Goal: Task Accomplishment & Management: Manage account settings

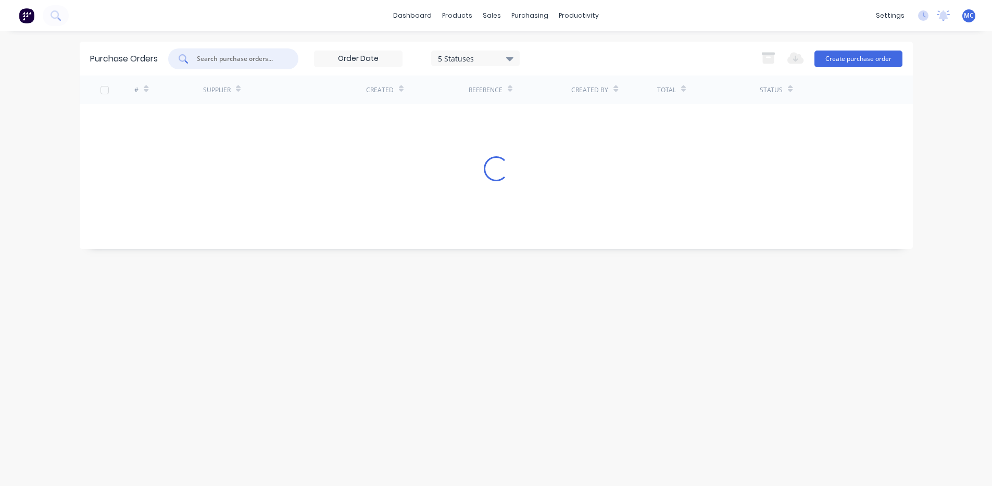
click at [225, 59] on input "text" at bounding box center [239, 59] width 86 height 10
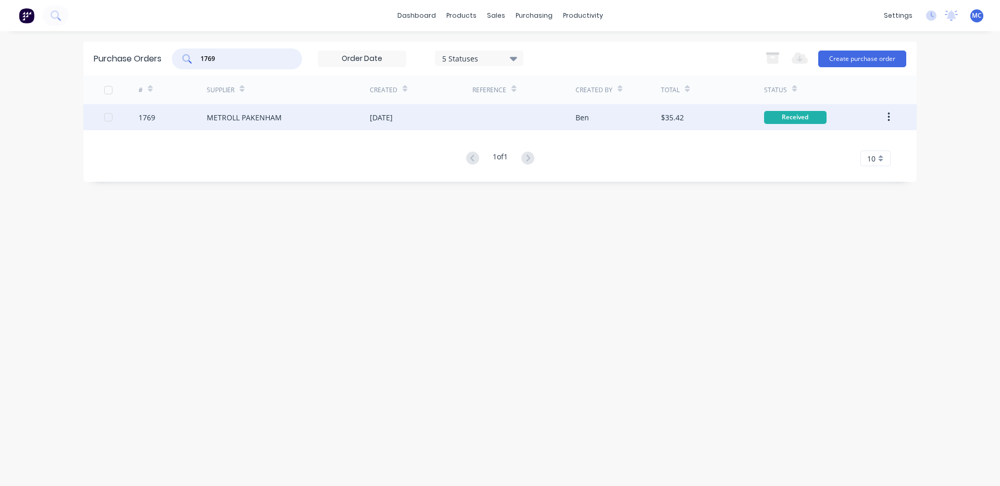
type input "1769"
click at [393, 115] on div "[DATE]" at bounding box center [381, 117] width 23 height 11
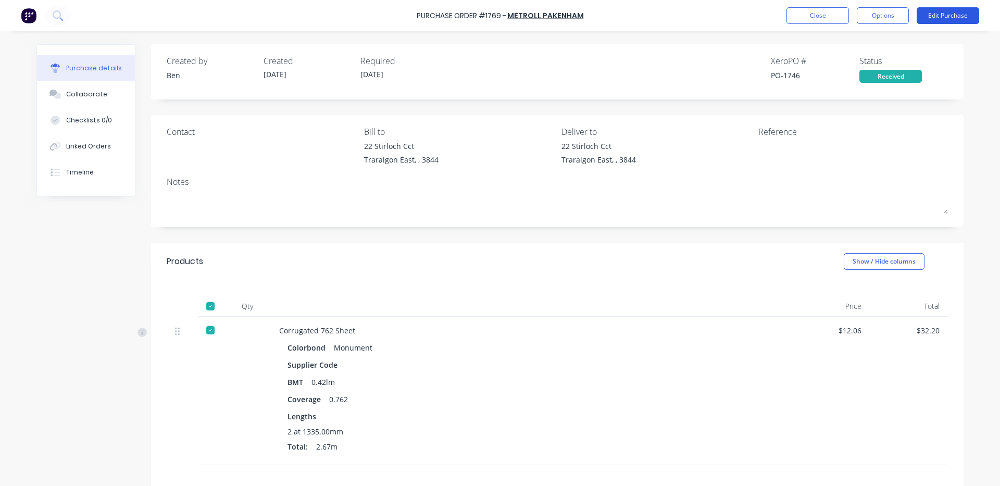
click at [948, 15] on button "Edit Purchase" at bounding box center [948, 15] width 63 height 17
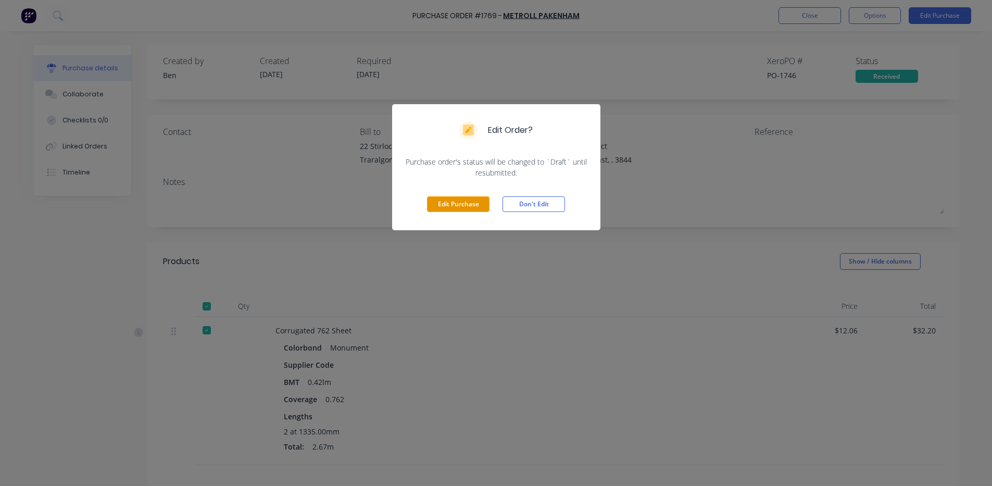
click at [452, 207] on button "Edit Purchase" at bounding box center [458, 204] width 63 height 16
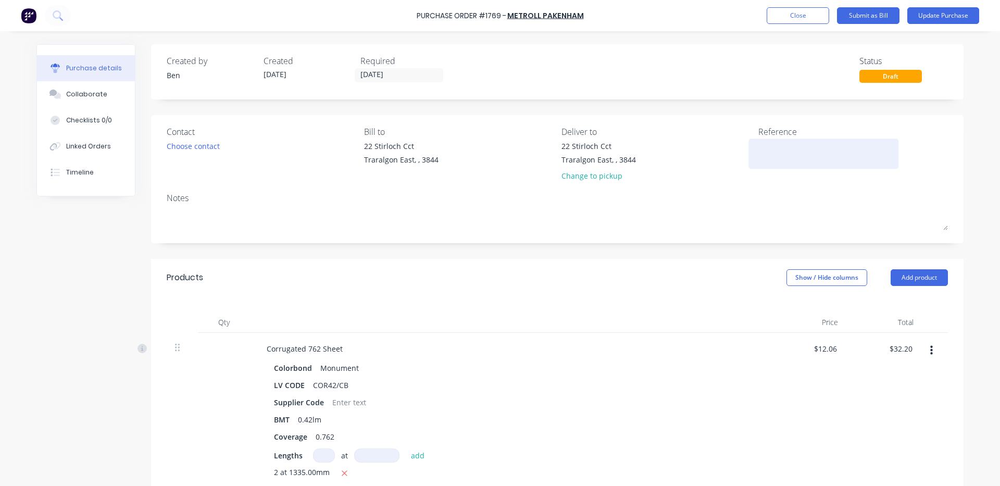
click at [781, 150] on textarea at bounding box center [824, 152] width 130 height 23
type textarea "147"
type textarea "x"
type textarea "1474"
type textarea "x"
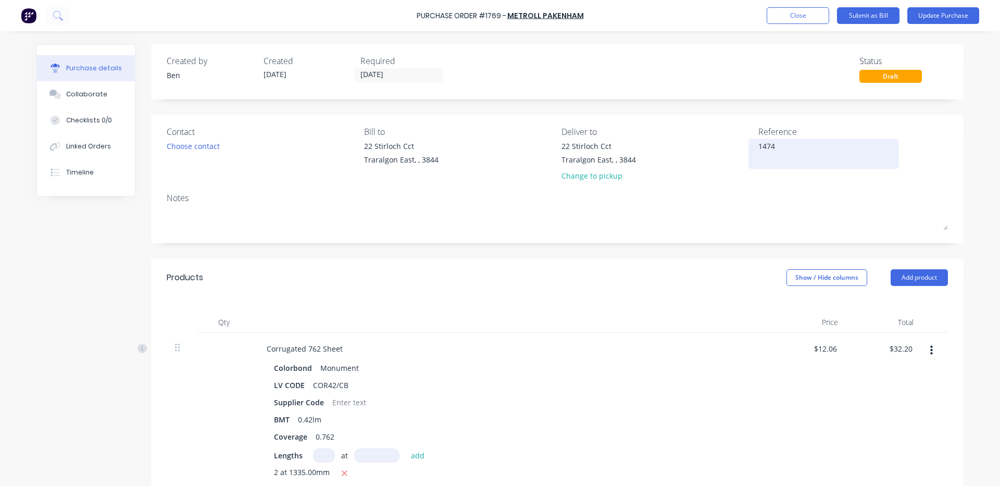
type textarea "14744"
type textarea "x"
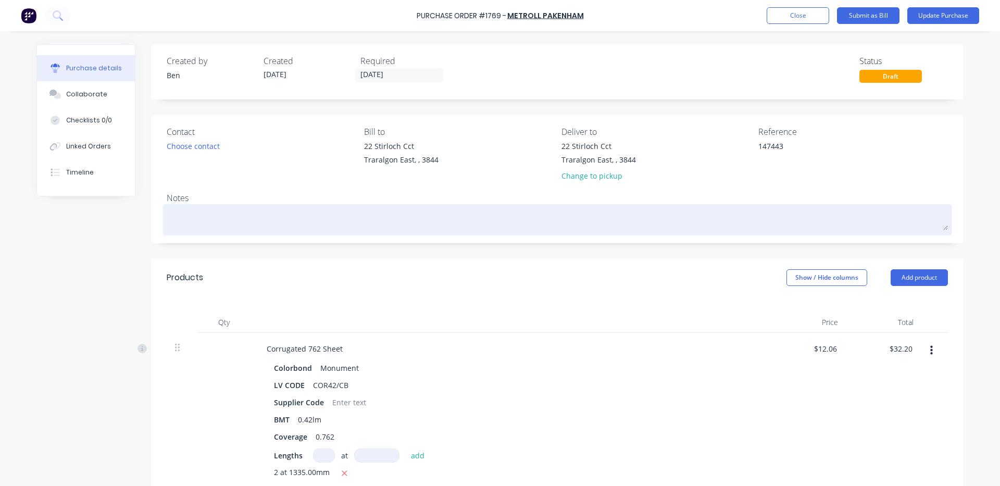
type textarea "147443"
type textarea "x"
type textarea "147443"
click at [581, 219] on textarea at bounding box center [557, 218] width 781 height 23
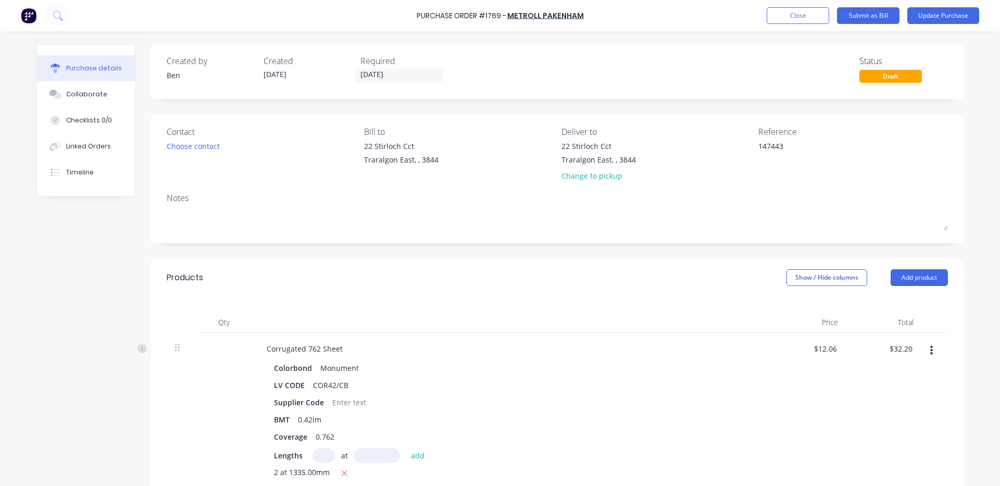
type textarea "x"
click at [919, 346] on button "button" at bounding box center [931, 350] width 24 height 19
type textarea "x"
click at [906, 343] on input "32.20" at bounding box center [903, 348] width 24 height 15
type input "32.21"
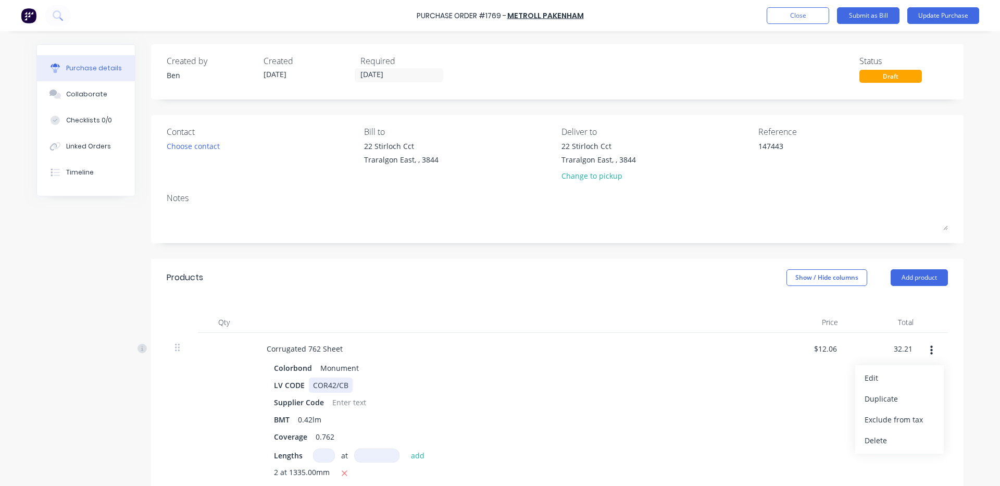
type textarea "x"
type input "$12.0637"
type input "$32.21"
click at [595, 388] on div "LV CODE COR42/CB" at bounding box center [508, 385] width 477 height 15
click at [944, 14] on button "Update Purchase" at bounding box center [944, 15] width 72 height 17
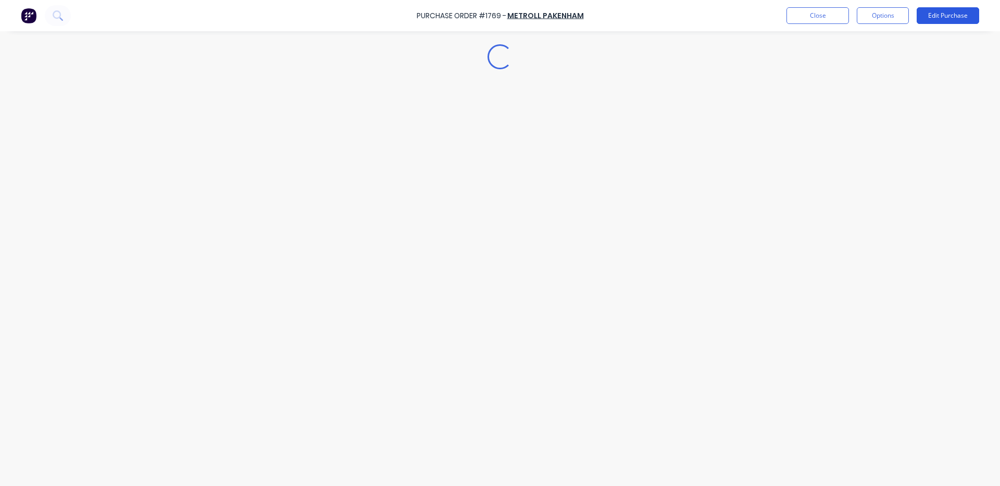
type textarea "x"
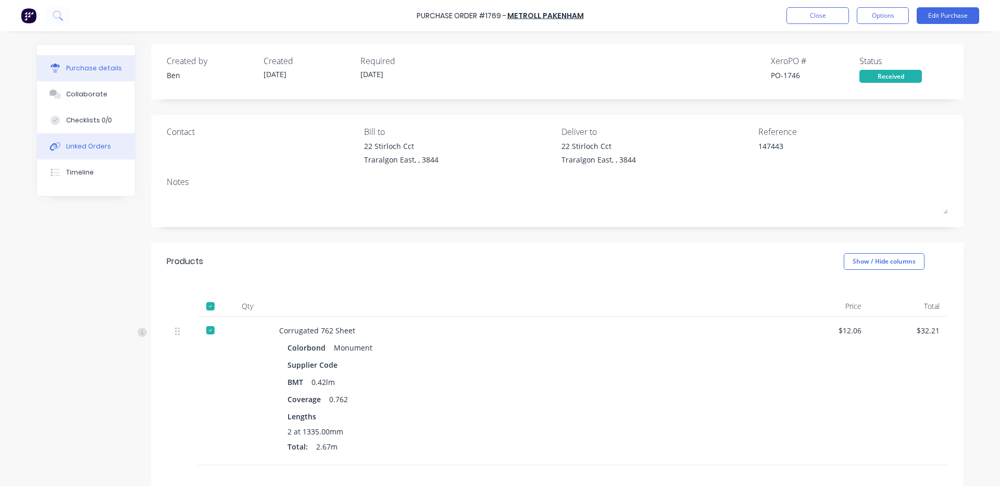
click at [96, 146] on div "Linked Orders" at bounding box center [88, 146] width 45 height 9
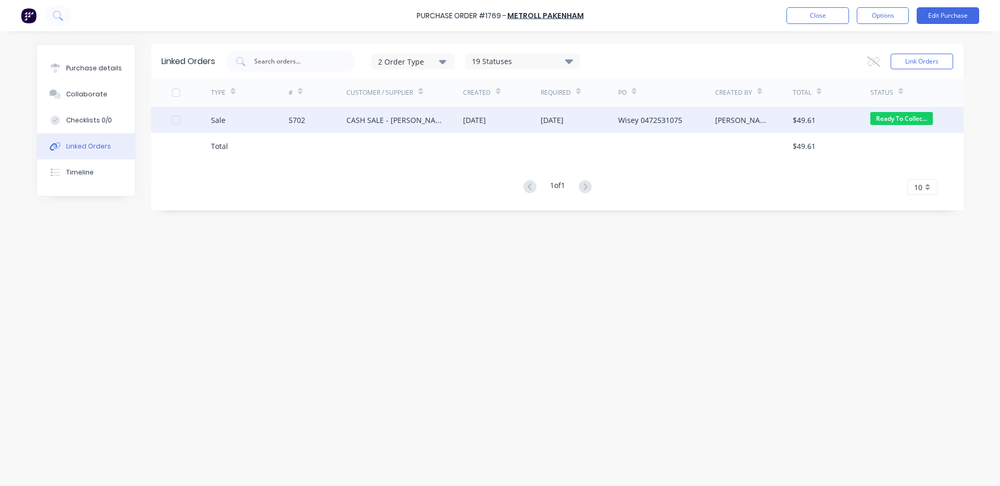
click at [453, 119] on div "CASH SALE - [PERSON_NAME]'S ACCOUNT" at bounding box center [404, 120] width 117 height 26
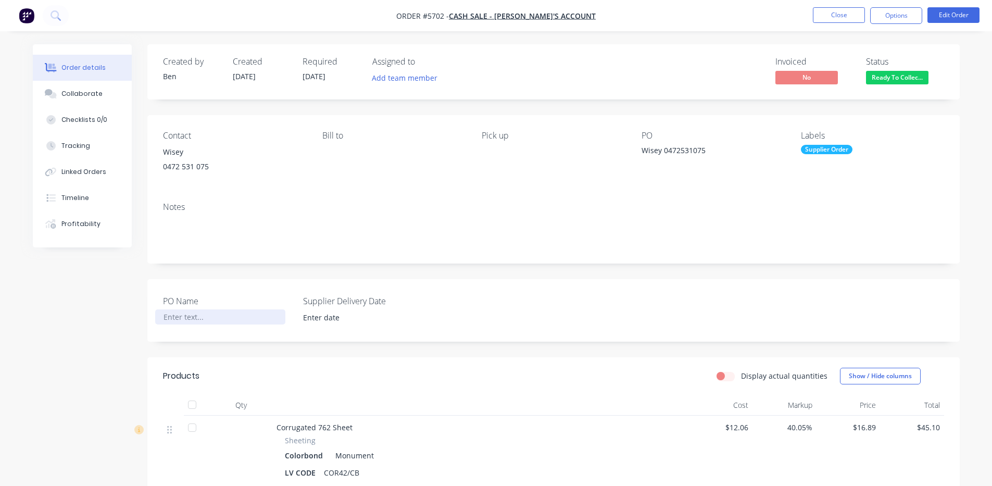
click at [221, 318] on div at bounding box center [220, 316] width 130 height 15
click at [327, 317] on input at bounding box center [361, 318] width 130 height 16
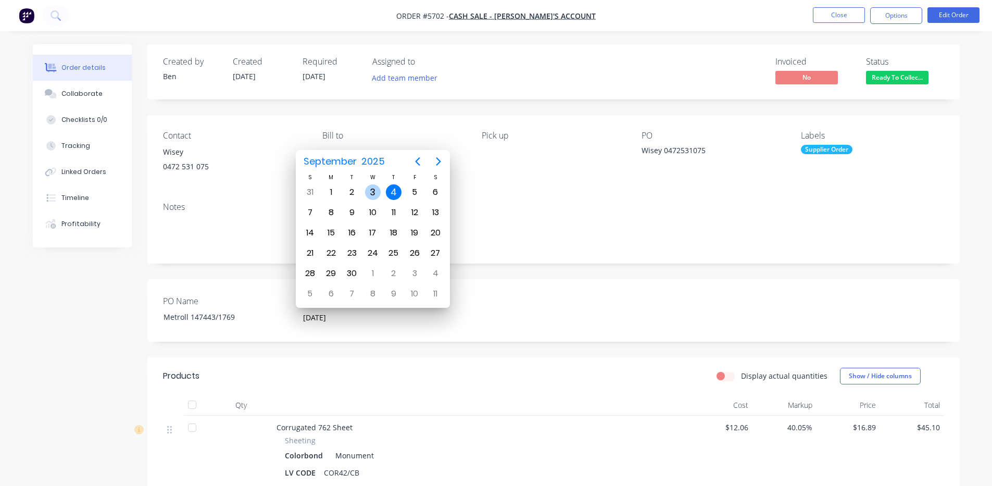
click at [375, 185] on div "3" at bounding box center [373, 192] width 16 height 16
type input "[DATE]"
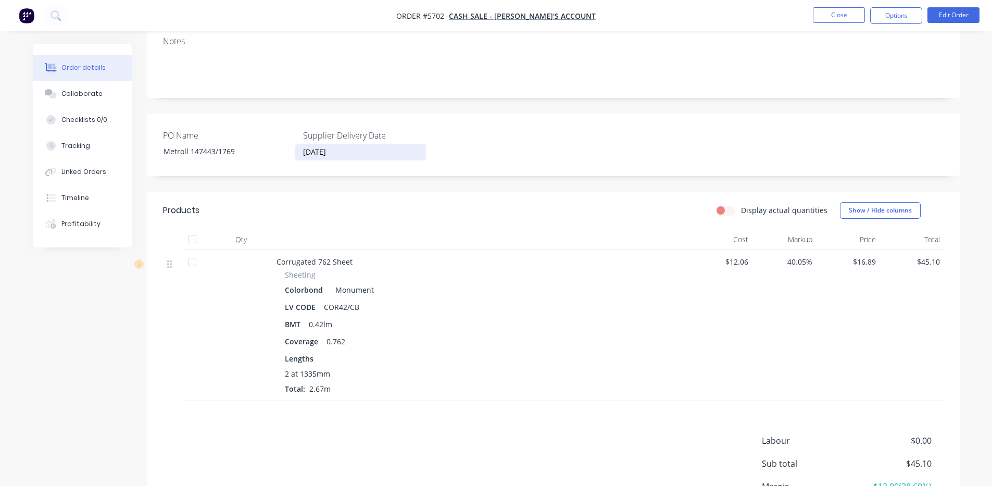
scroll to position [173, 0]
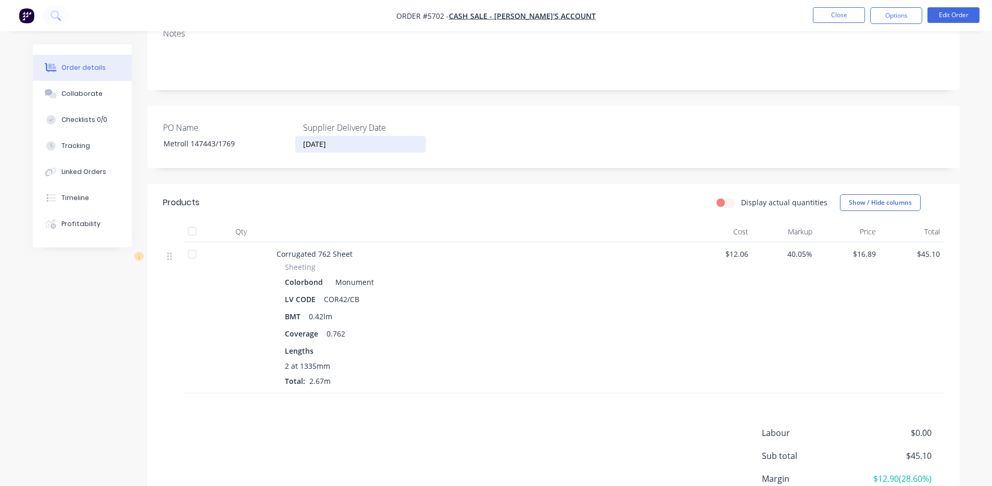
click at [191, 232] on div at bounding box center [192, 231] width 21 height 21
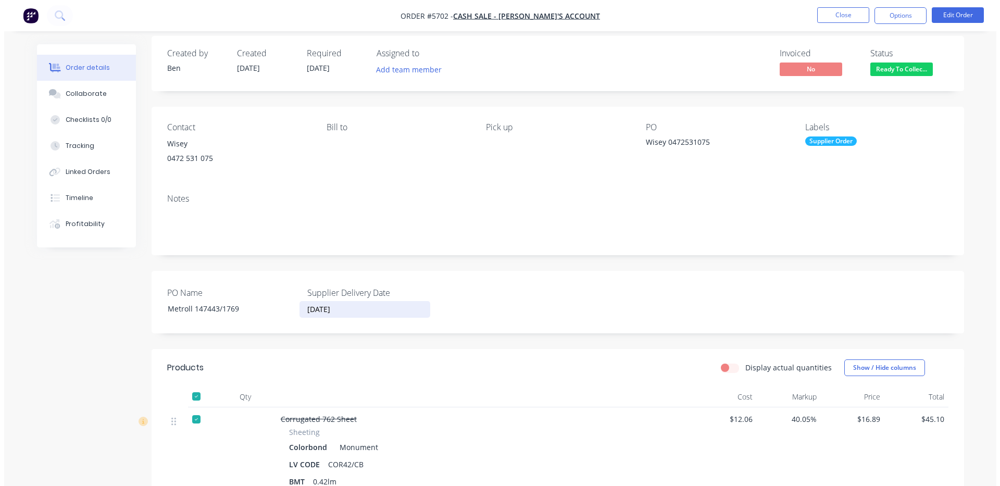
scroll to position [0, 0]
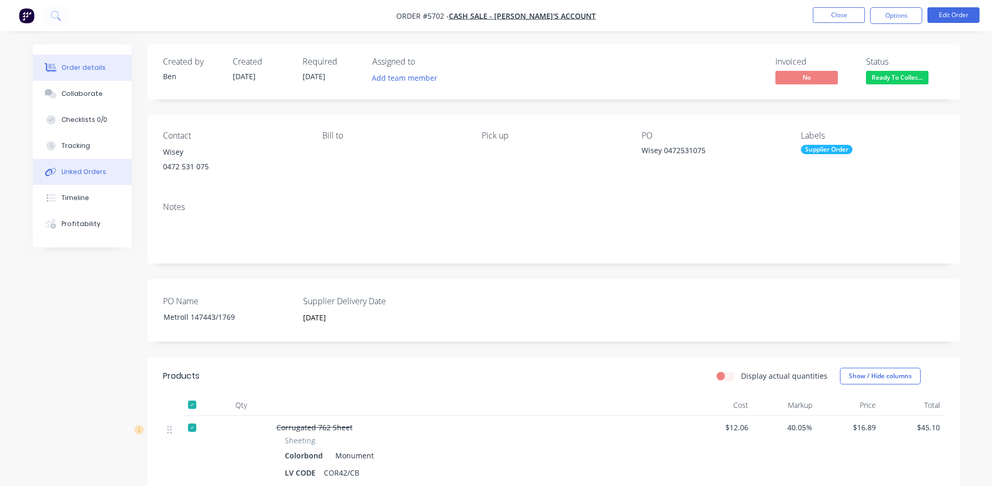
click at [110, 174] on button "Linked Orders" at bounding box center [82, 172] width 99 height 26
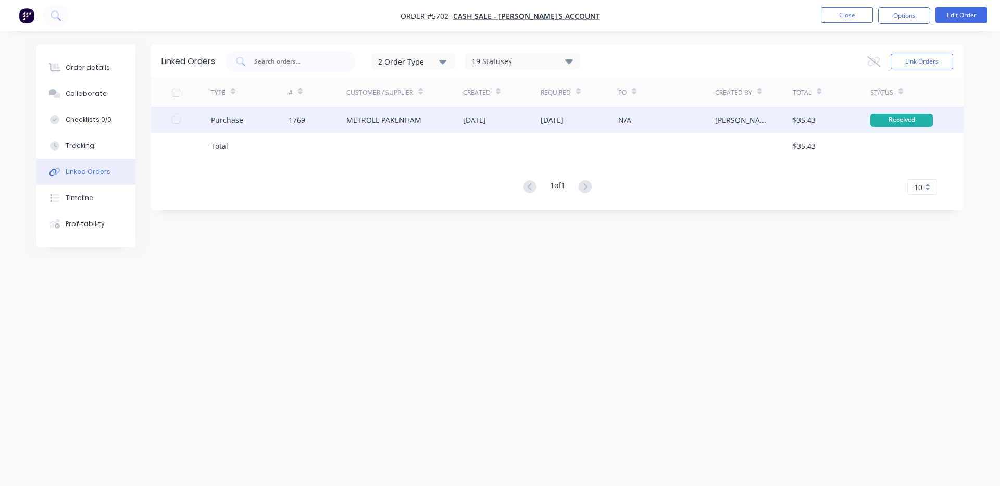
click at [552, 116] on div "[DATE]" at bounding box center [552, 120] width 23 height 11
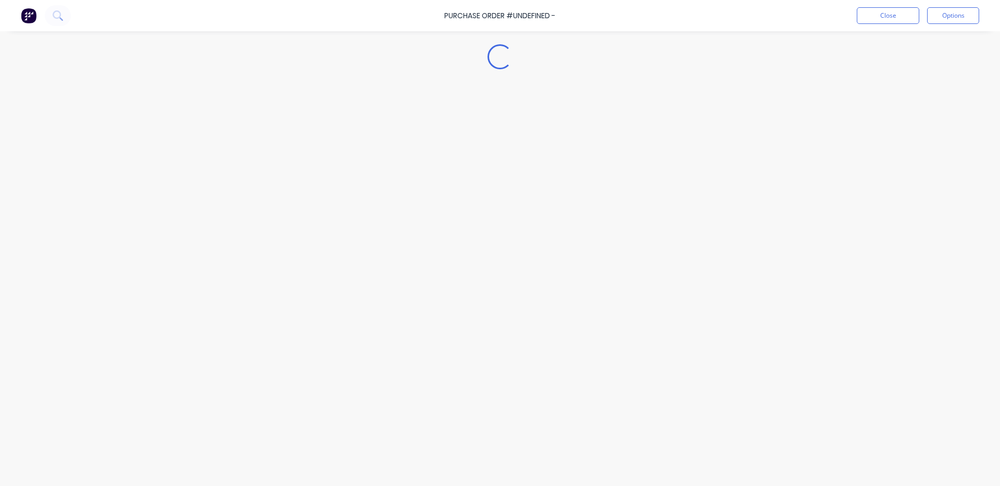
type textarea "x"
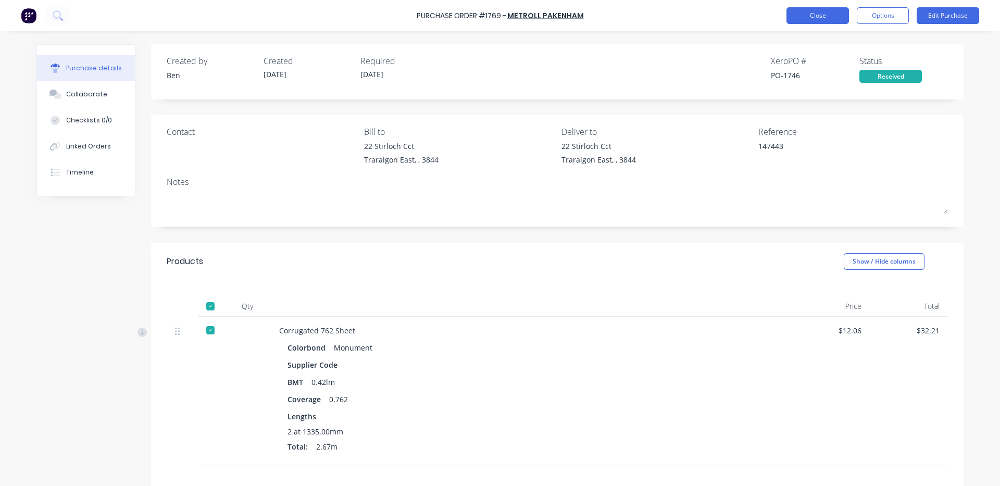
click at [810, 8] on button "Close" at bounding box center [818, 15] width 63 height 17
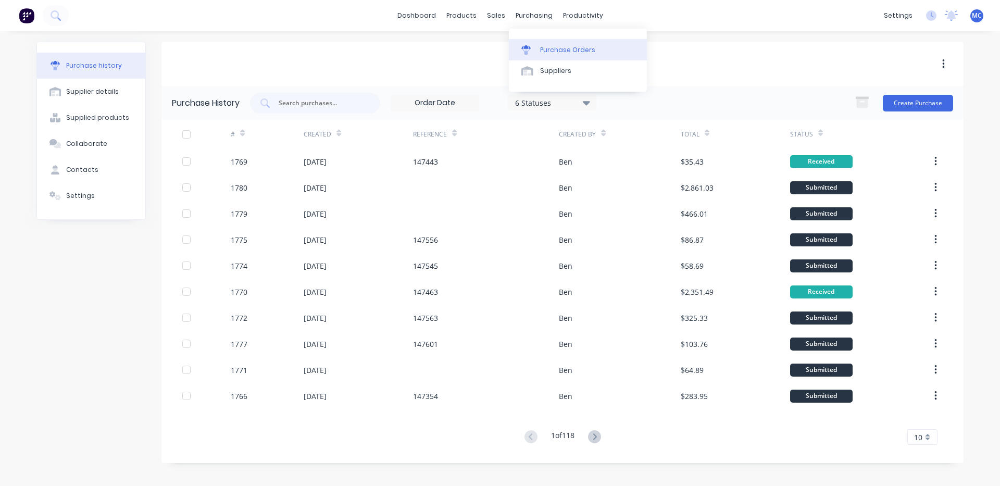
click at [544, 48] on div "Purchase Orders" at bounding box center [567, 49] width 55 height 9
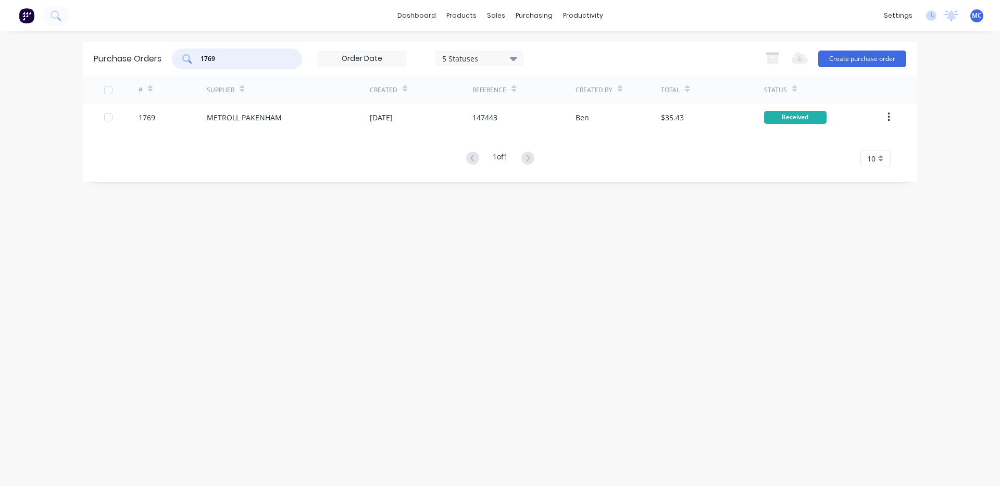
drag, startPoint x: 36, startPoint y: 52, endPoint x: 22, endPoint y: 55, distance: 13.9
click at [24, 55] on div "dashboard products sales purchasing productivity dashboard products Product Cat…" at bounding box center [500, 243] width 1000 height 486
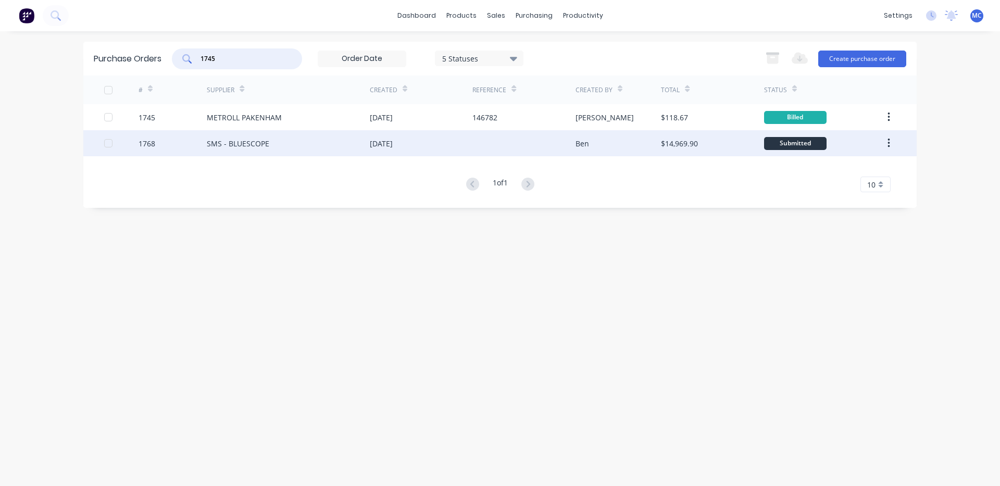
type input "1745"
click at [305, 140] on div "SMS - BLUESCOPE" at bounding box center [288, 143] width 163 height 26
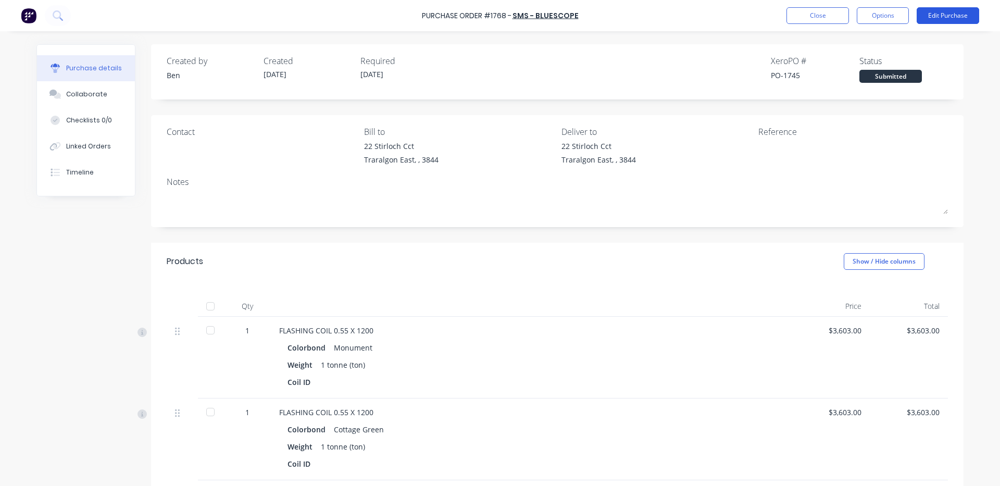
click at [938, 15] on button "Edit Purchase" at bounding box center [948, 15] width 63 height 17
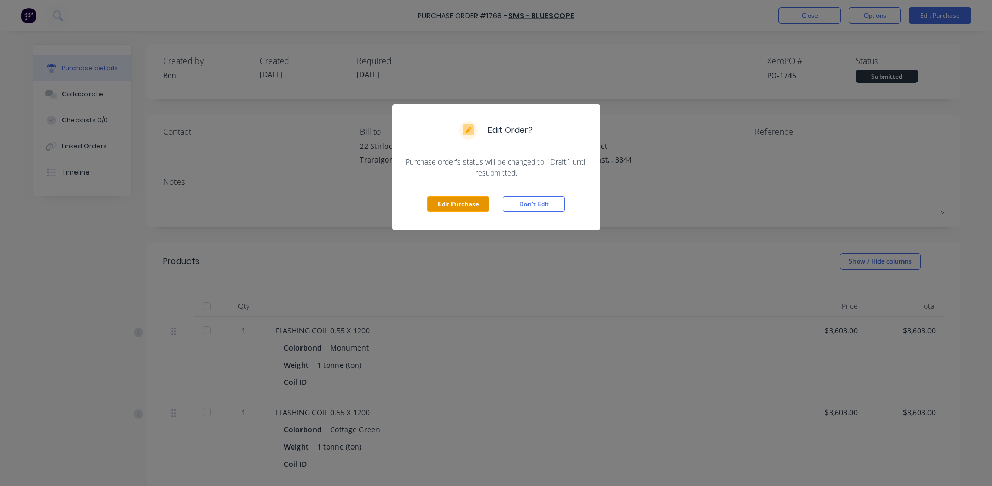
click at [456, 201] on button "Edit Purchase" at bounding box center [458, 204] width 63 height 16
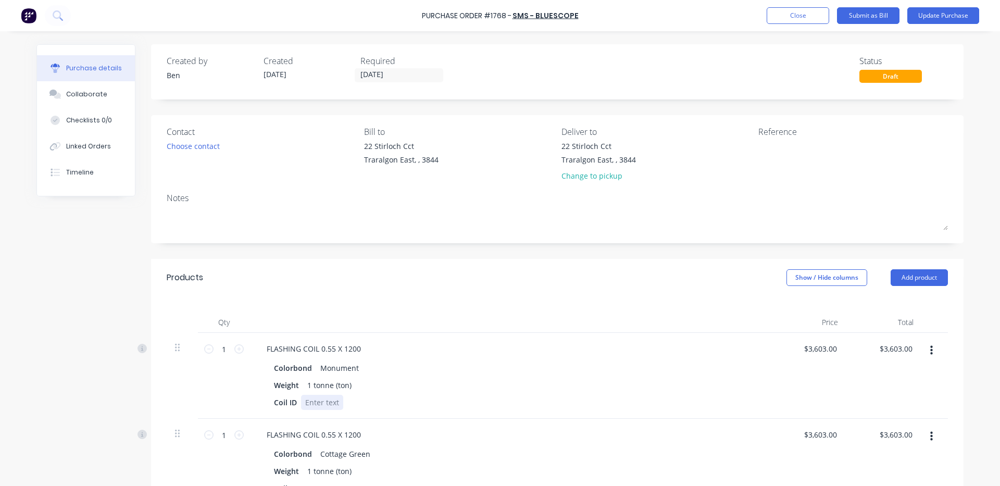
click at [327, 402] on div at bounding box center [322, 402] width 42 height 15
click at [222, 349] on input "1" at bounding box center [224, 349] width 21 height 16
type input ".9"
type input "$3,242.70"
type input "0.94"
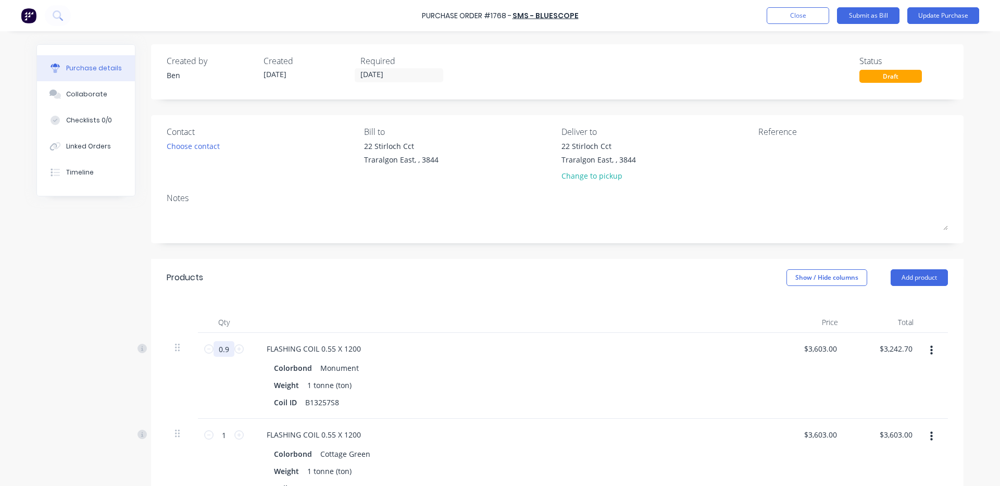
type input "$3,386.82"
type input "0.94"
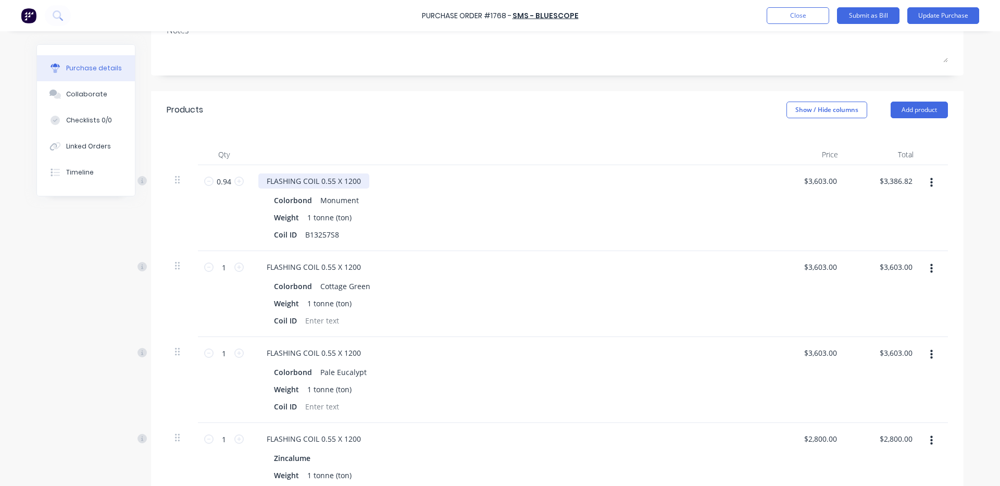
scroll to position [173, 0]
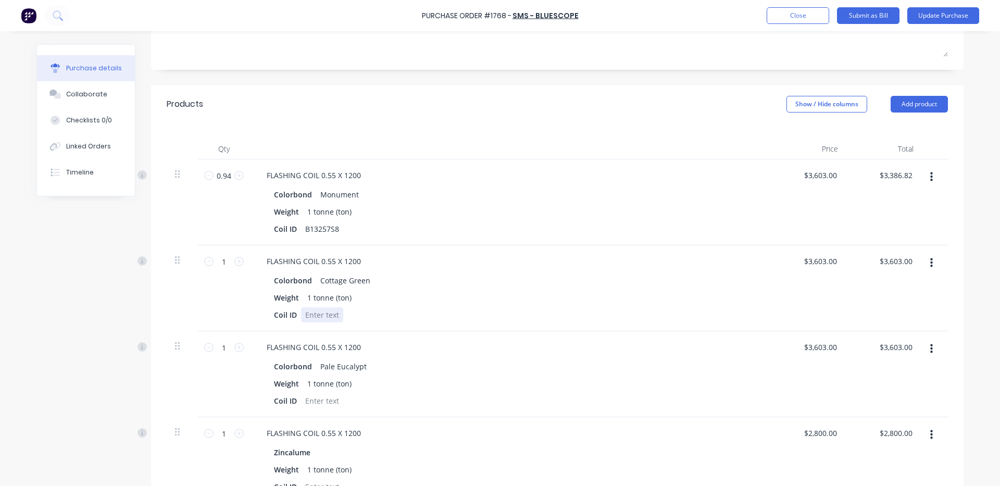
click at [318, 319] on div at bounding box center [322, 314] width 42 height 15
click at [328, 405] on div at bounding box center [322, 400] width 42 height 15
click at [334, 315] on div "B12476S8" at bounding box center [322, 314] width 42 height 15
drag, startPoint x: 334, startPoint y: 315, endPoint x: 251, endPoint y: 317, distance: 83.4
click at [251, 317] on div "FLASHING COIL 0.55 X 1200 Colorbond Cottage Green Weight 1 tonne (ton) Coil ID …" at bounding box center [510, 288] width 521 height 86
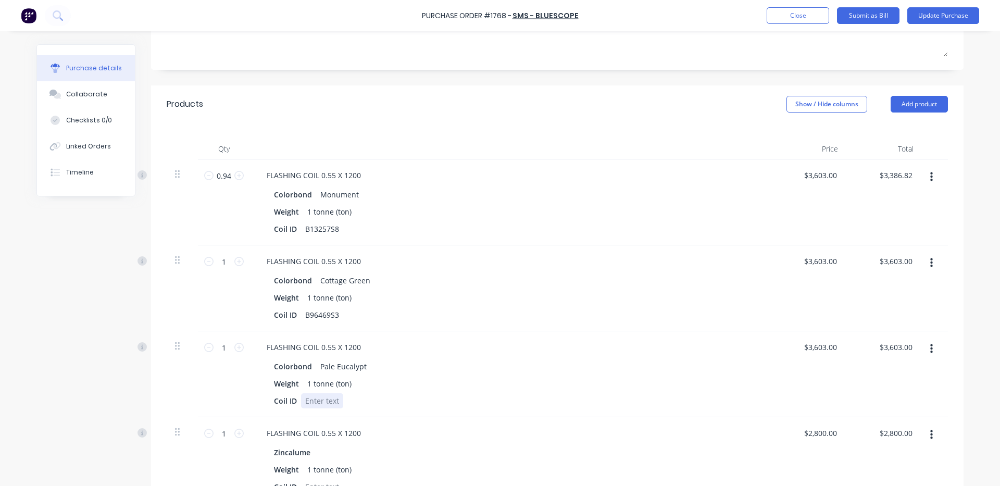
click at [328, 400] on div at bounding box center [322, 400] width 42 height 15
drag, startPoint x: 428, startPoint y: 382, endPoint x: 454, endPoint y: 380, distance: 26.2
click at [429, 382] on div "Weight 1 tonne (ton)" at bounding box center [508, 383] width 477 height 15
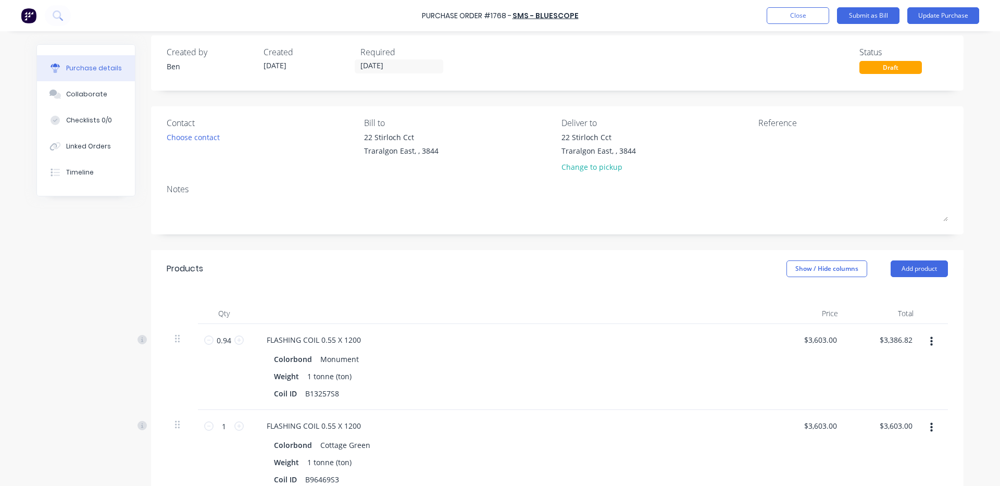
scroll to position [0, 0]
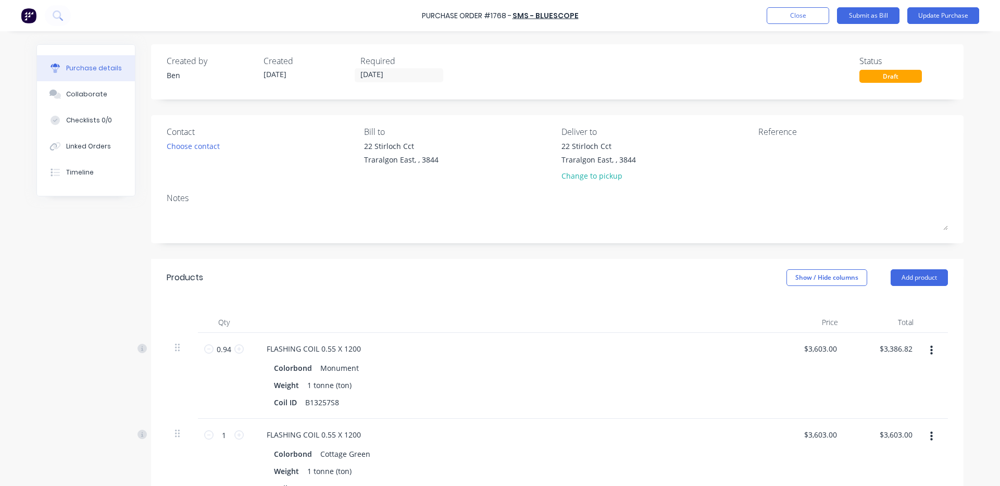
click at [564, 71] on div "Created by [PERSON_NAME] Created [DATE] Required [DATE] Status Draft" at bounding box center [557, 69] width 781 height 28
click at [940, 17] on button "Update Purchase" at bounding box center [944, 15] width 72 height 17
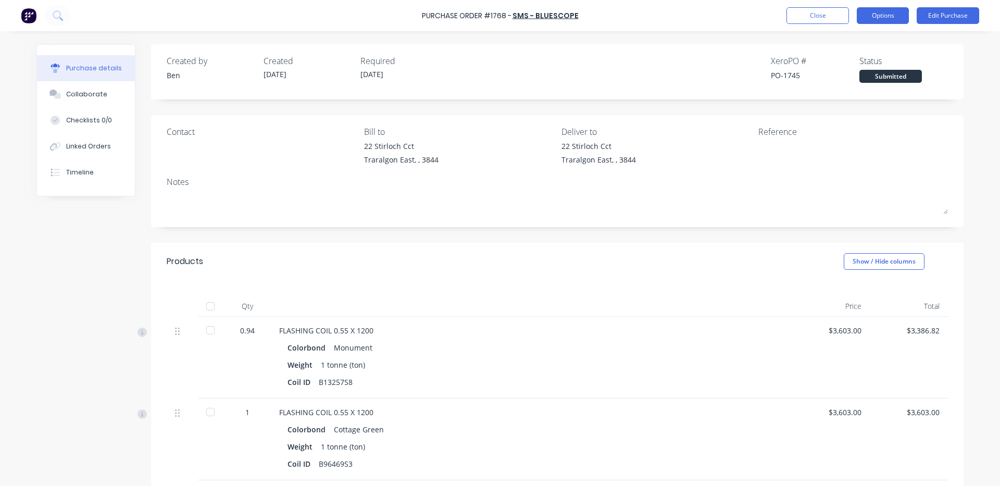
click at [872, 15] on button "Options" at bounding box center [883, 15] width 52 height 17
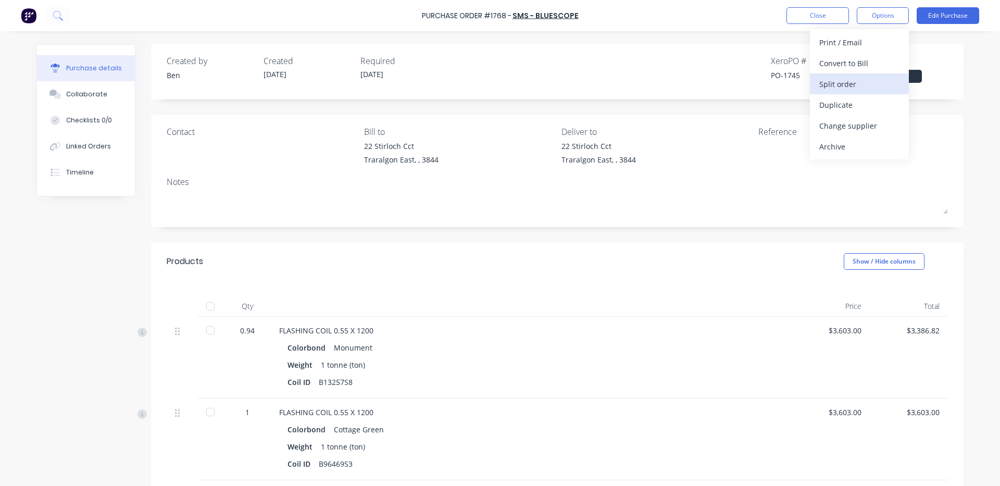
click at [867, 86] on div "Split order" at bounding box center [859, 84] width 80 height 15
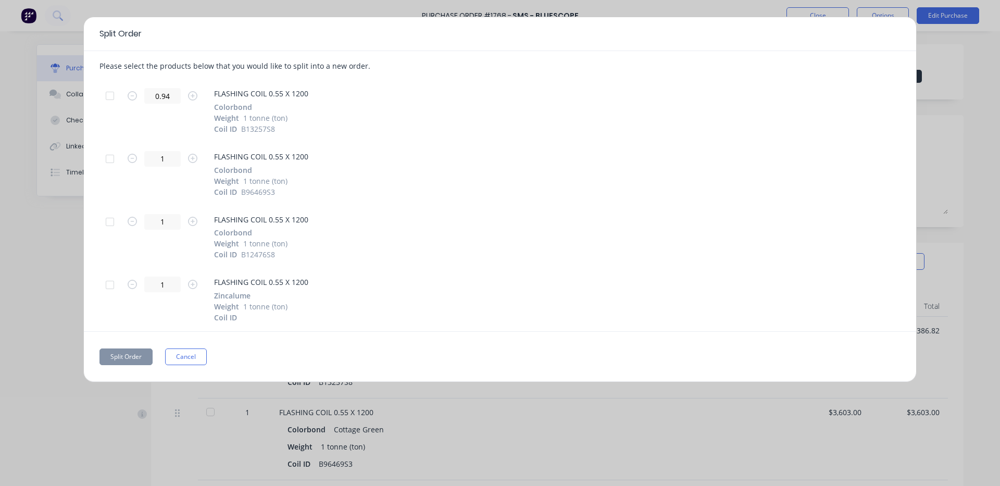
click at [110, 287] on div at bounding box center [110, 285] width 21 height 21
click at [127, 360] on button "Split Order" at bounding box center [126, 357] width 53 height 17
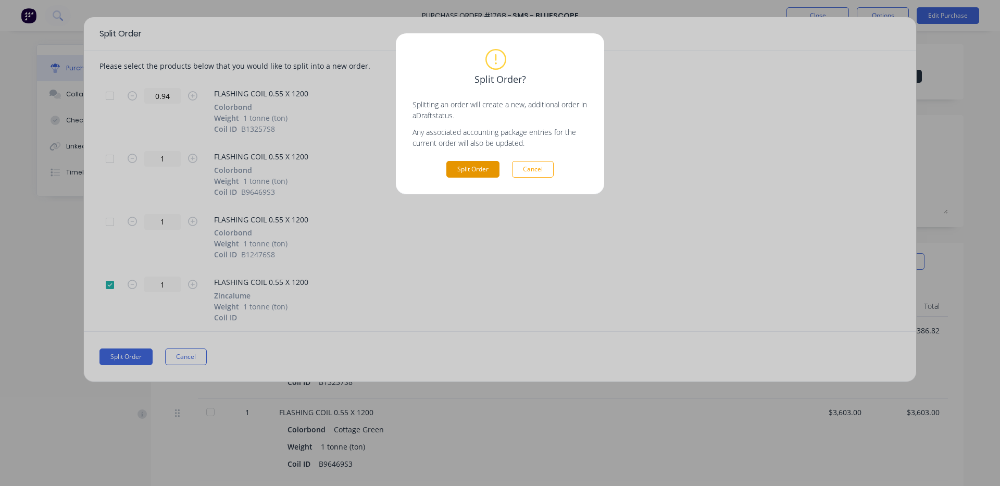
click at [482, 174] on button "Split Order" at bounding box center [472, 169] width 53 height 17
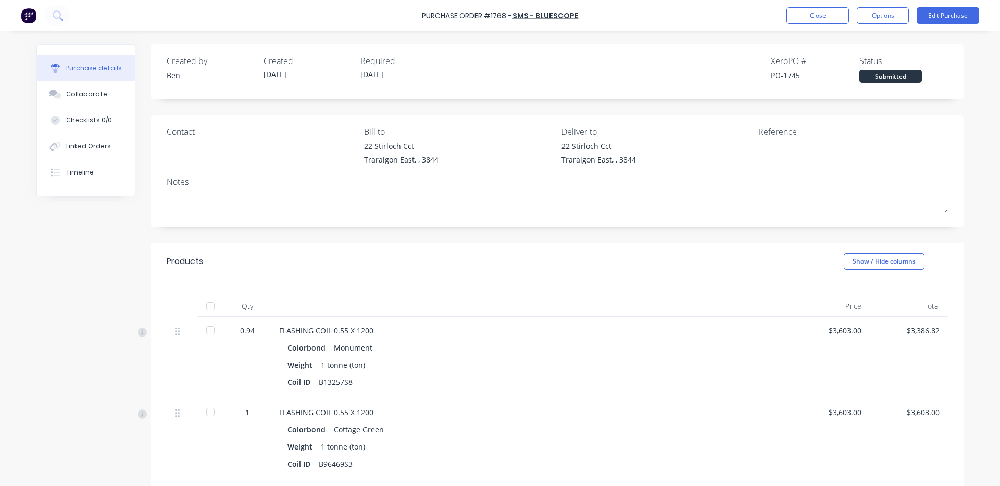
click at [246, 415] on div "1" at bounding box center [247, 412] width 30 height 11
click at [946, 18] on button "Edit Purchase" at bounding box center [948, 15] width 63 height 17
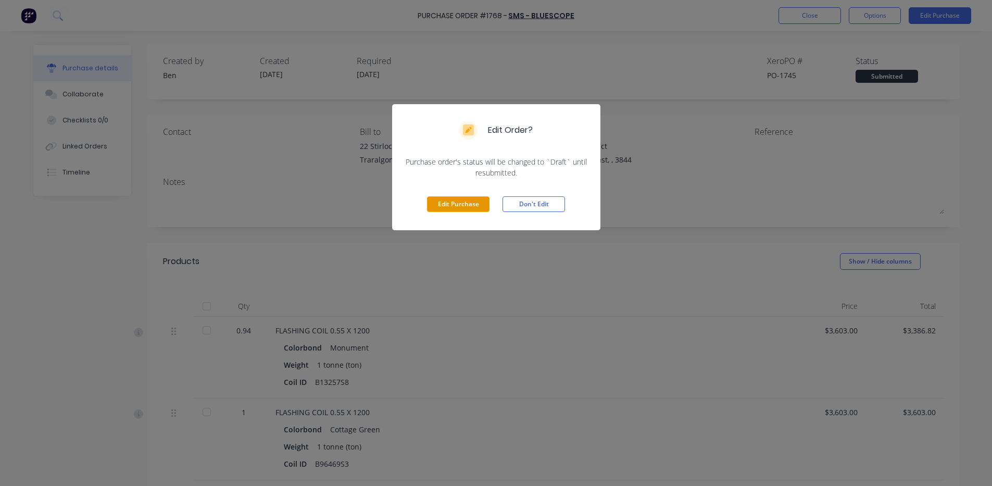
click at [444, 201] on button "Edit Purchase" at bounding box center [458, 204] width 63 height 16
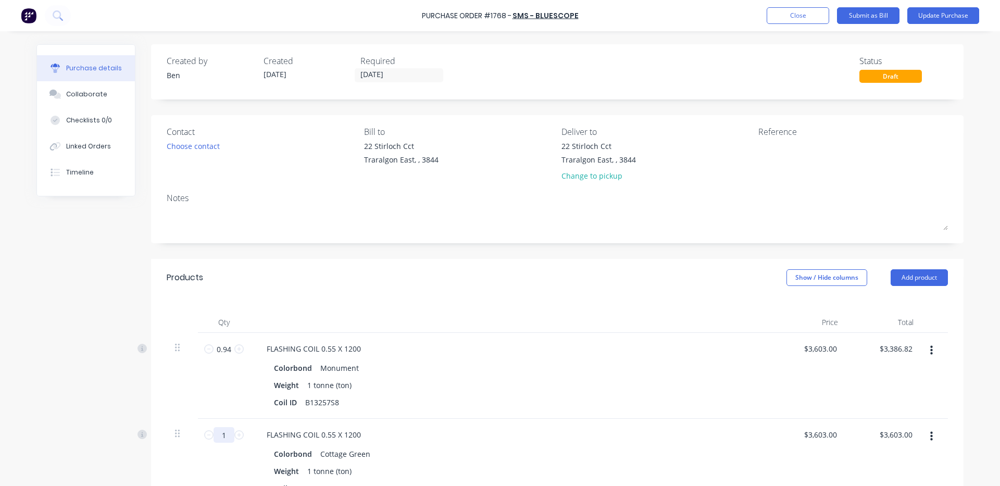
click at [227, 433] on input "1" at bounding box center [224, 435] width 21 height 16
type input ".4"
type input "$1,441.20"
type input "0.49"
type input "$1,765.47"
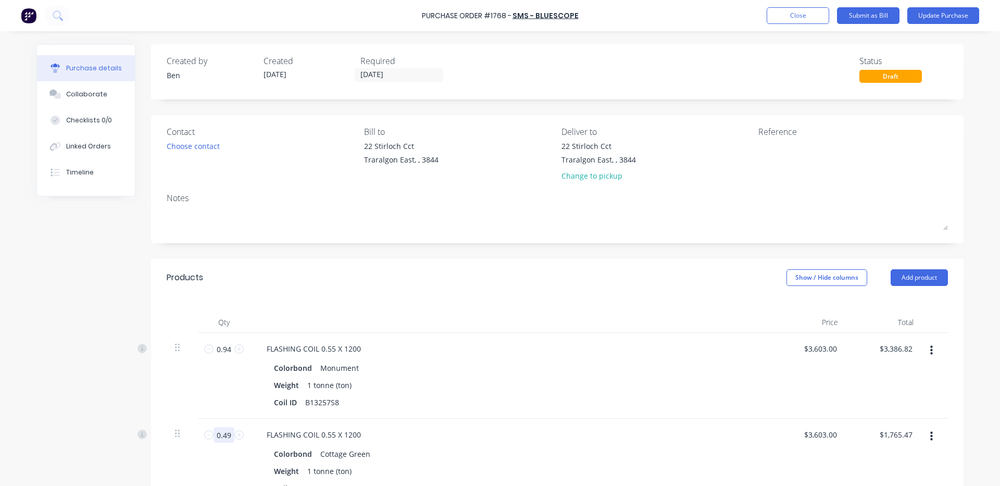
type input "0.495"
type input "$1,783.49"
type input "0.495"
click at [607, 391] on div "Weight 1 tonne (ton)" at bounding box center [508, 385] width 477 height 15
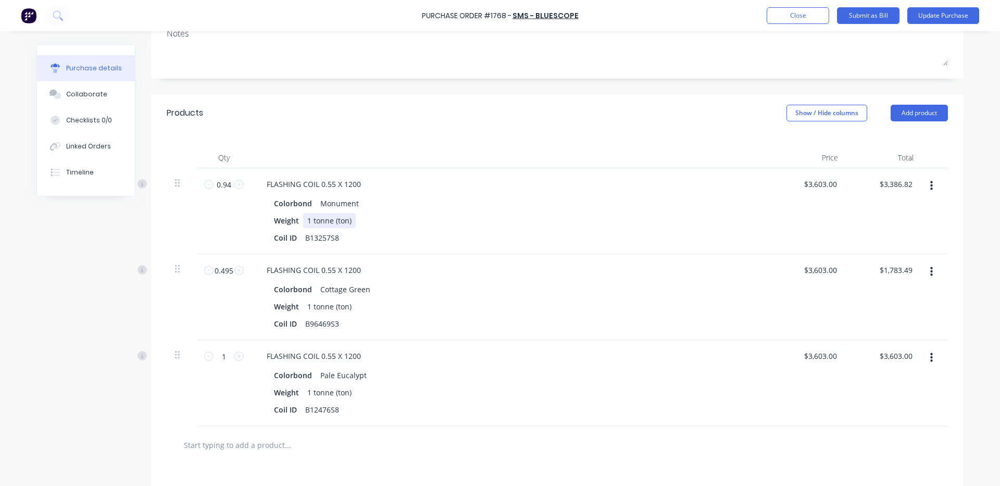
scroll to position [173, 0]
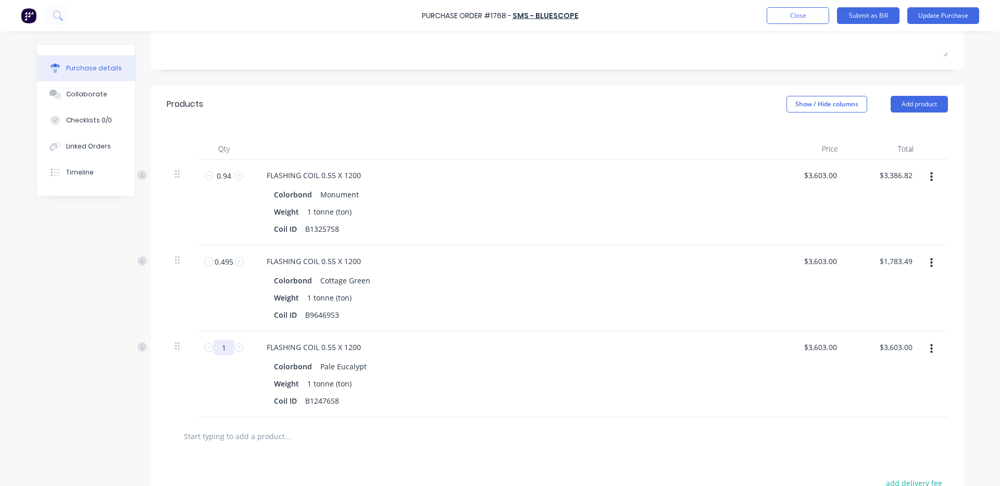
click at [224, 350] on input "1" at bounding box center [224, 348] width 21 height 16
type input ".9"
type input "$3,242.70"
type input "0.95"
type input "$3,422.85"
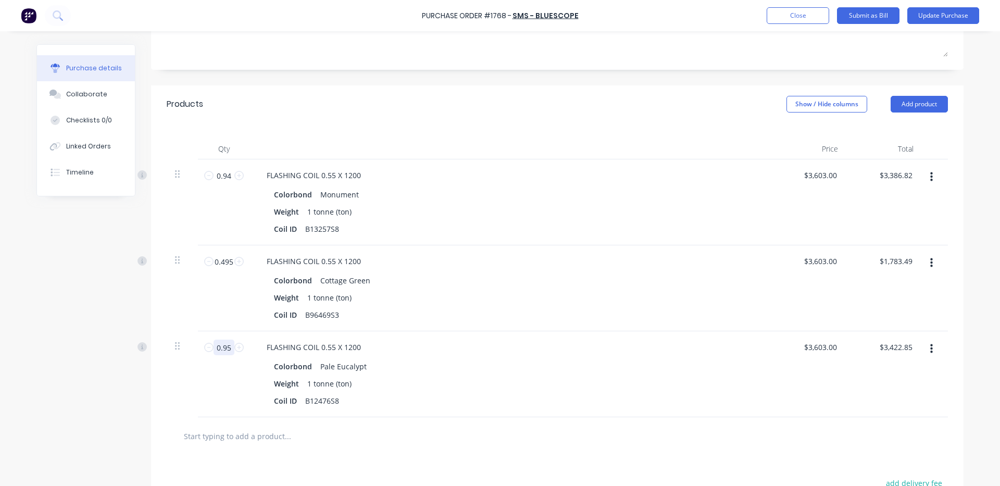
type input "0.955"
type input "$3,440.87"
type input "0.955"
click at [419, 330] on div "FLASHING COIL 0.55 X 1200 Colorbond Cottage Green Weight 1 tonne (ton) Coil ID …" at bounding box center [510, 288] width 521 height 86
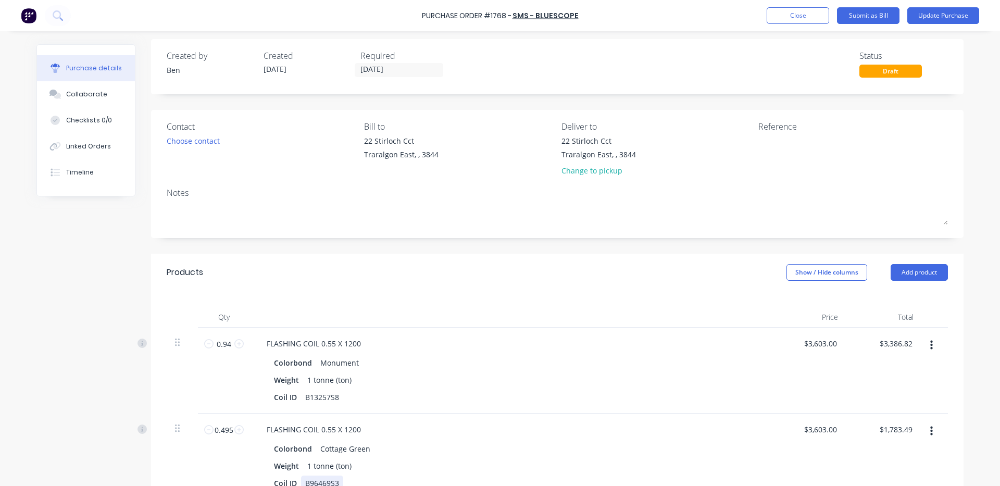
scroll to position [0, 0]
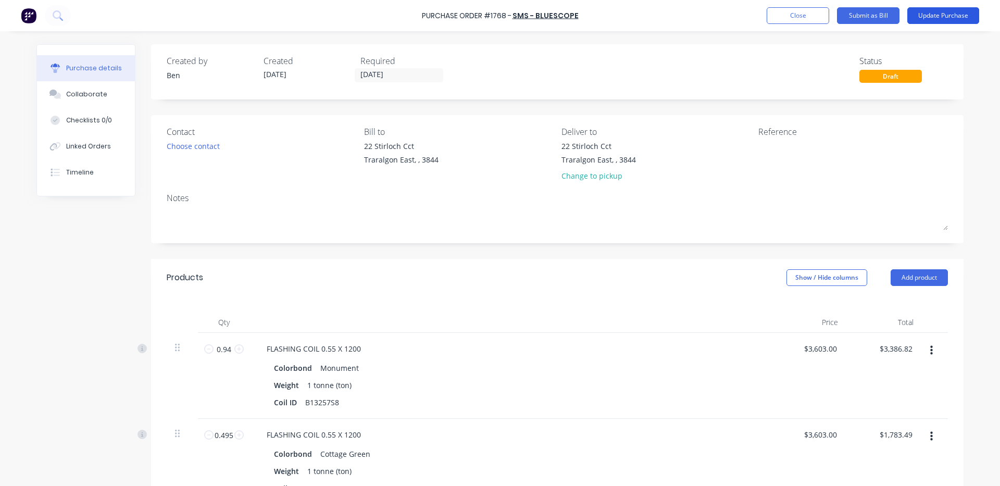
click at [939, 11] on button "Update Purchase" at bounding box center [944, 15] width 72 height 17
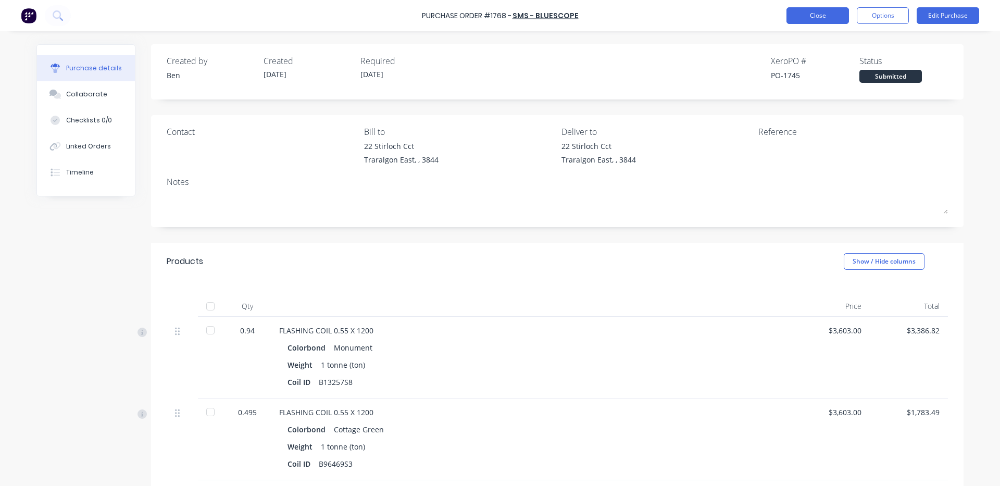
click at [816, 11] on button "Close" at bounding box center [818, 15] width 63 height 17
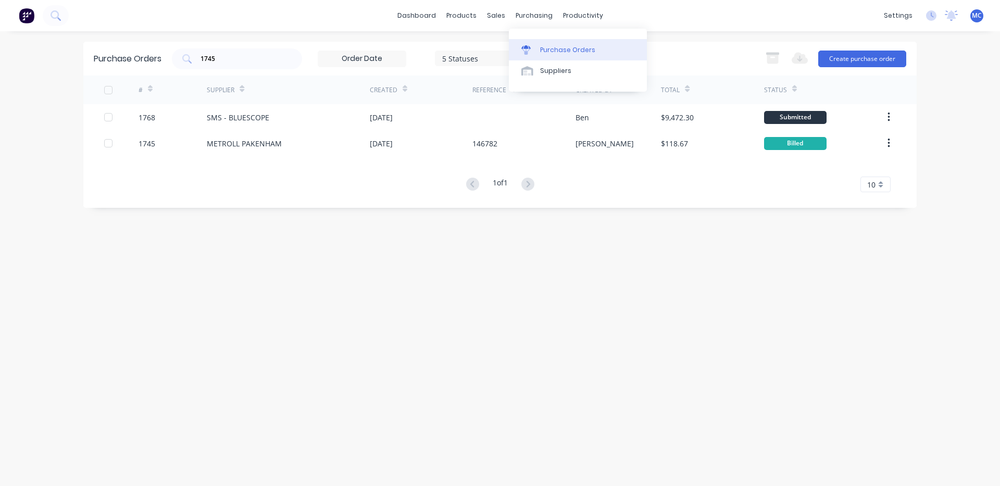
click at [550, 46] on div "Purchase Orders" at bounding box center [567, 49] width 55 height 9
drag, startPoint x: 232, startPoint y: 60, endPoint x: 15, endPoint y: 58, distance: 217.2
click at [16, 58] on div "dashboard products sales purchasing productivity dashboard products Product Cat…" at bounding box center [500, 243] width 1000 height 486
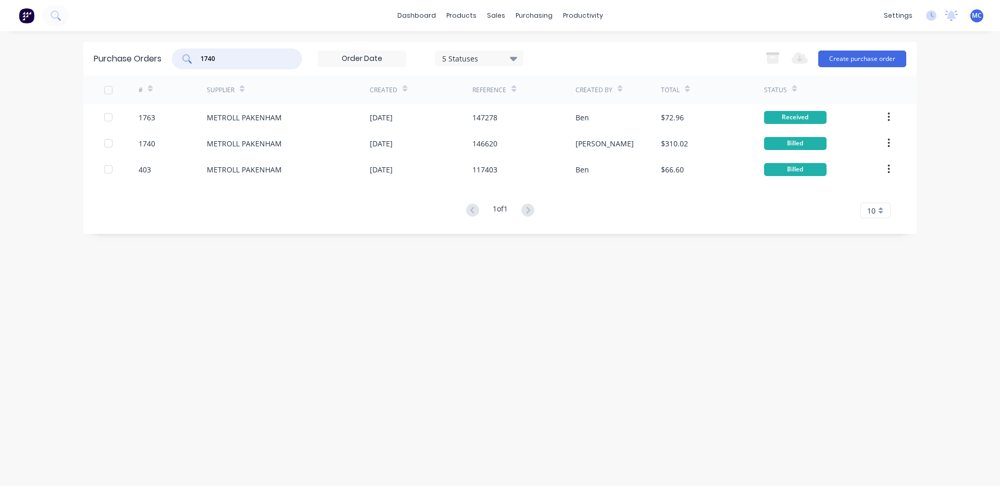
type input "1740"
click at [508, 44] on link "Sales Orders" at bounding box center [551, 49] width 138 height 21
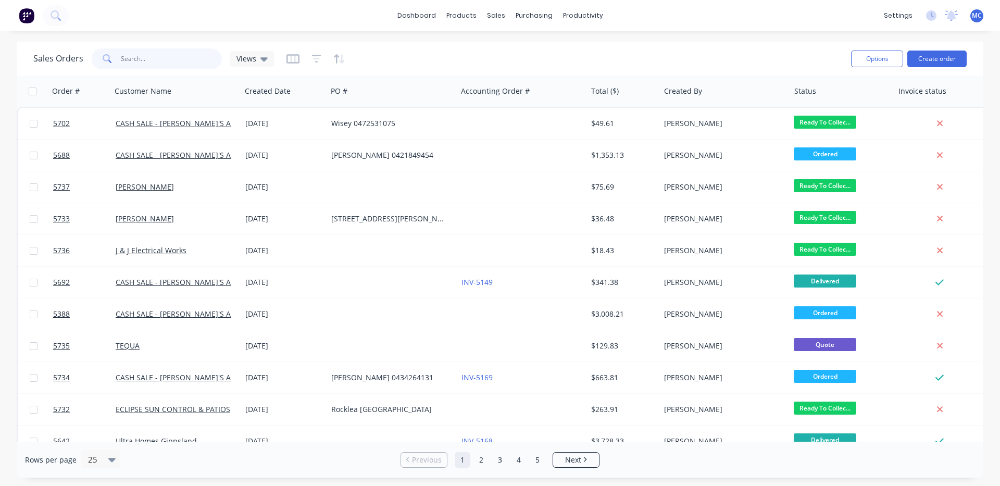
click at [200, 61] on input "text" at bounding box center [172, 58] width 102 height 21
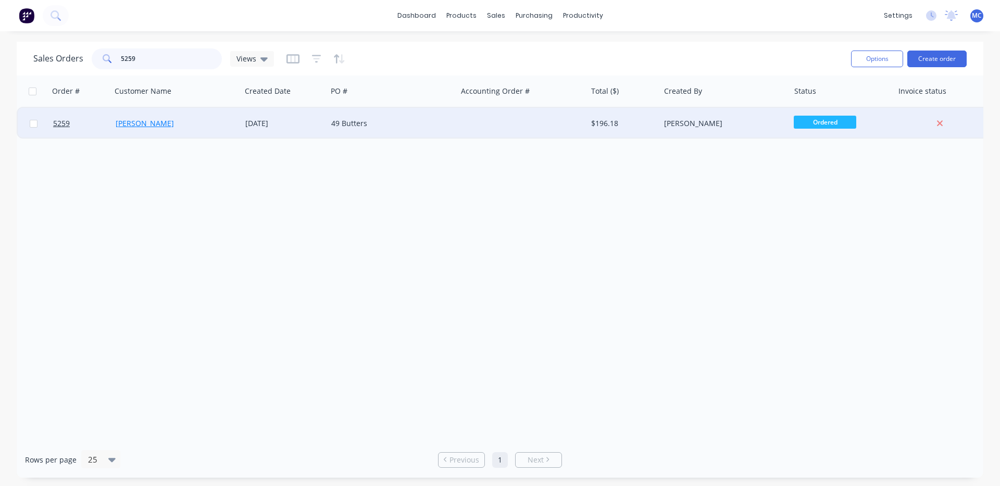
type input "5259"
click at [173, 125] on link "[PERSON_NAME]" at bounding box center [145, 123] width 58 height 10
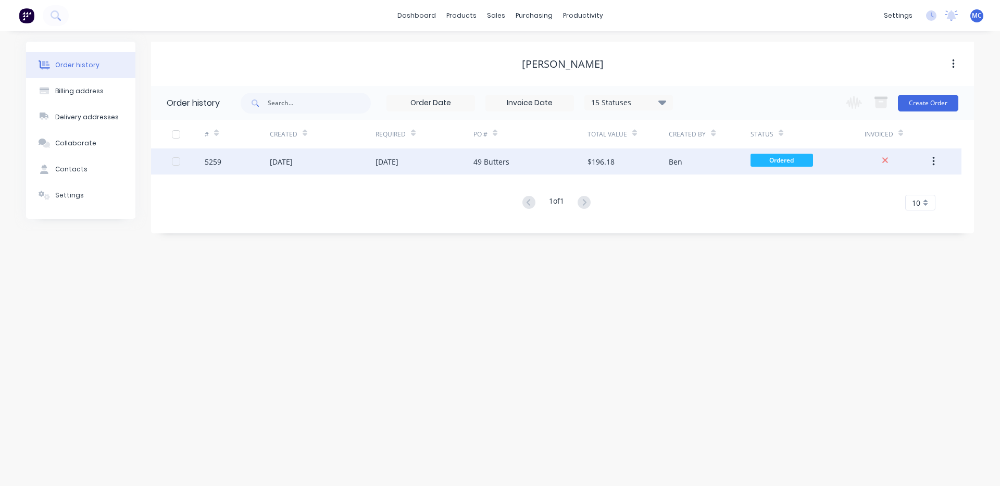
click at [415, 168] on div "[DATE]" at bounding box center [425, 161] width 98 height 26
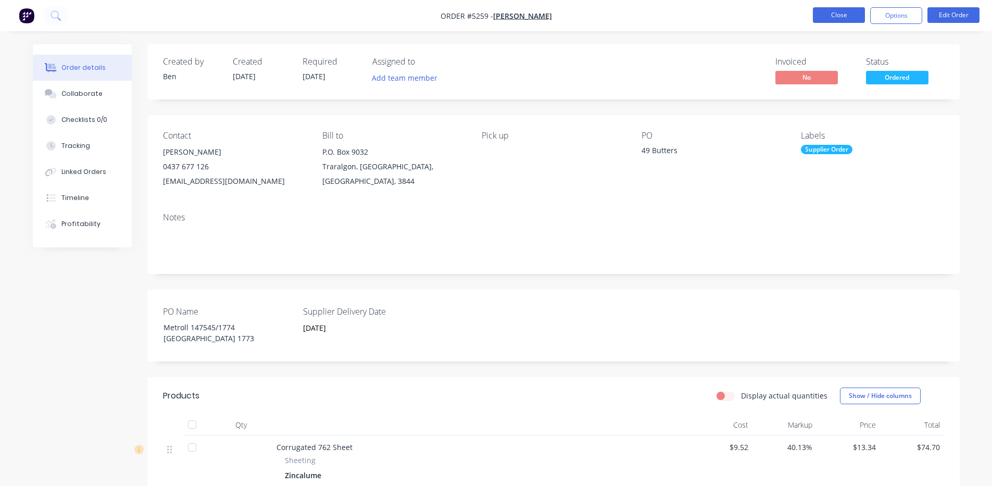
click at [832, 11] on button "Close" at bounding box center [839, 15] width 52 height 16
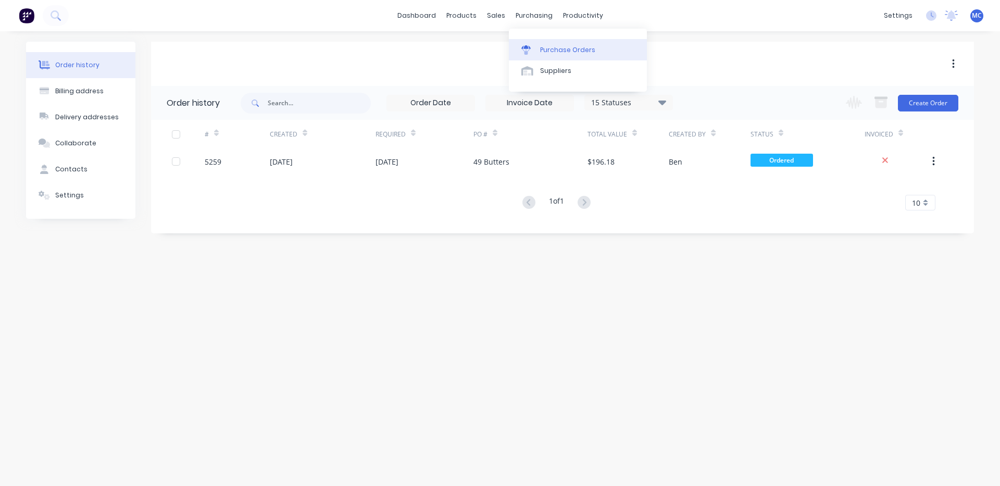
click at [561, 48] on div "Purchase Orders" at bounding box center [567, 49] width 55 height 9
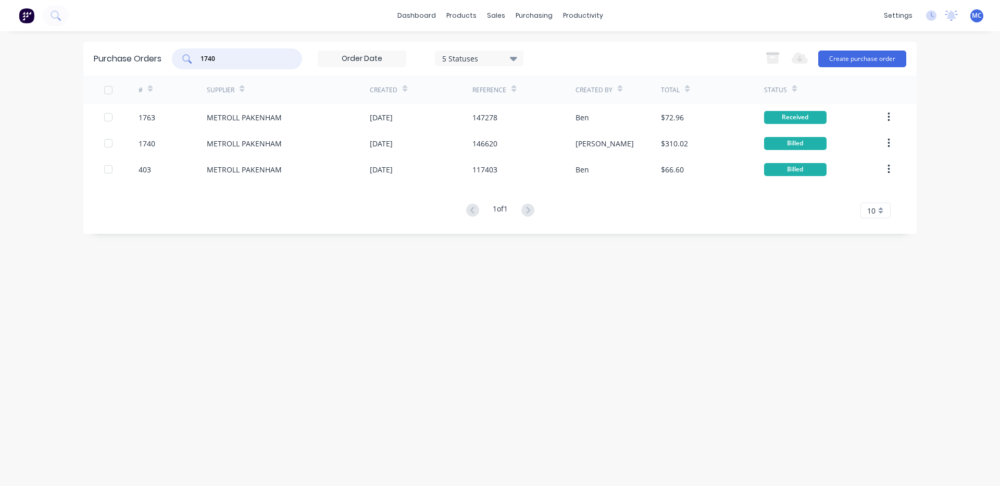
drag, startPoint x: 166, startPoint y: 61, endPoint x: 88, endPoint y: 56, distance: 78.4
click at [88, 56] on div "Purchase Orders 1740 5 Statuses 5 Statuses Export to Excel (XLSX) Create purcha…" at bounding box center [500, 59] width 834 height 34
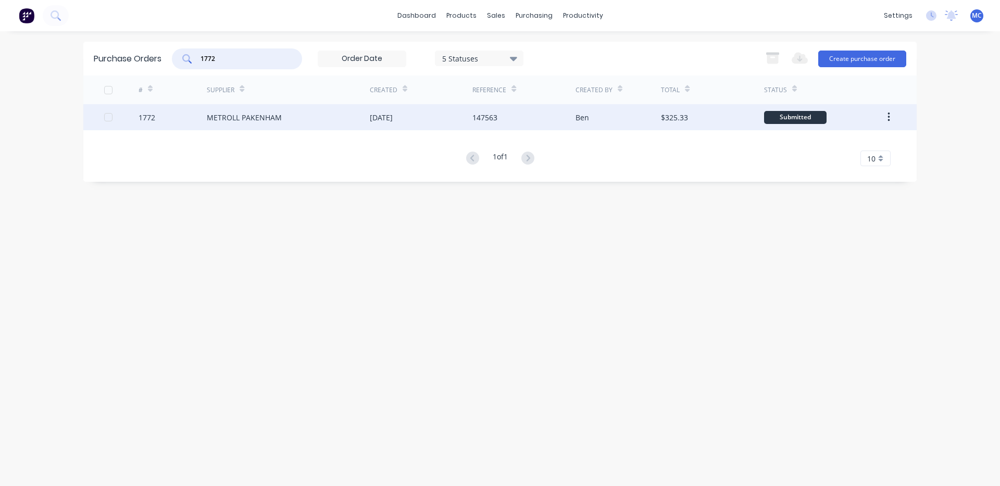
type input "1772"
click at [302, 116] on div "METROLL PAKENHAM" at bounding box center [288, 117] width 163 height 26
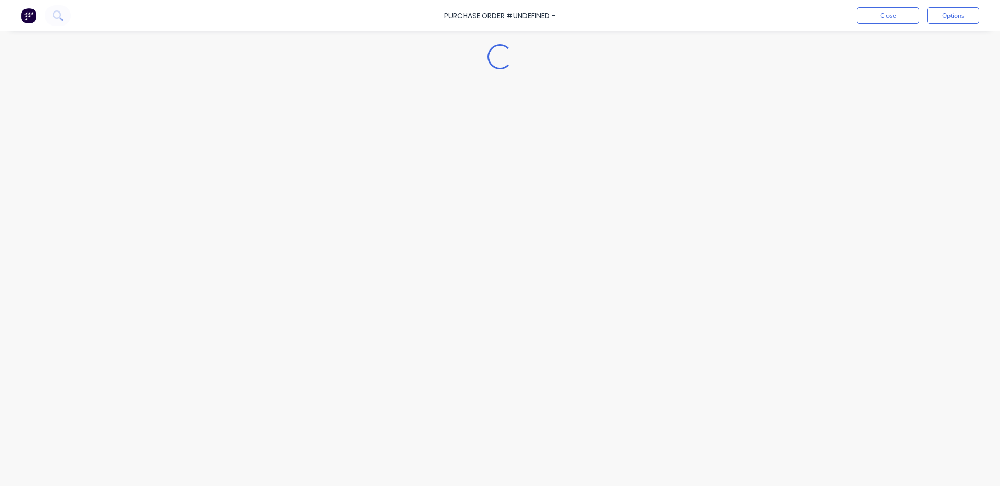
type textarea "x"
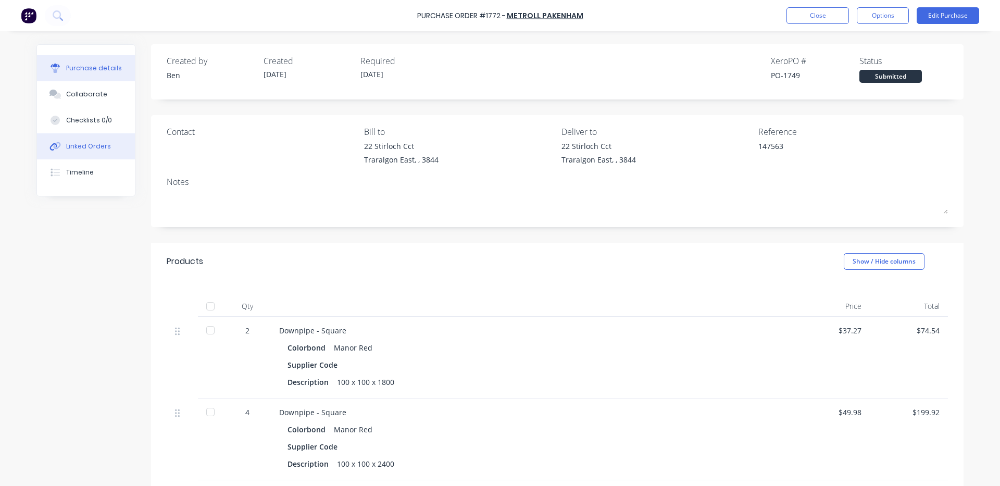
click at [77, 150] on div "Linked Orders" at bounding box center [88, 146] width 45 height 9
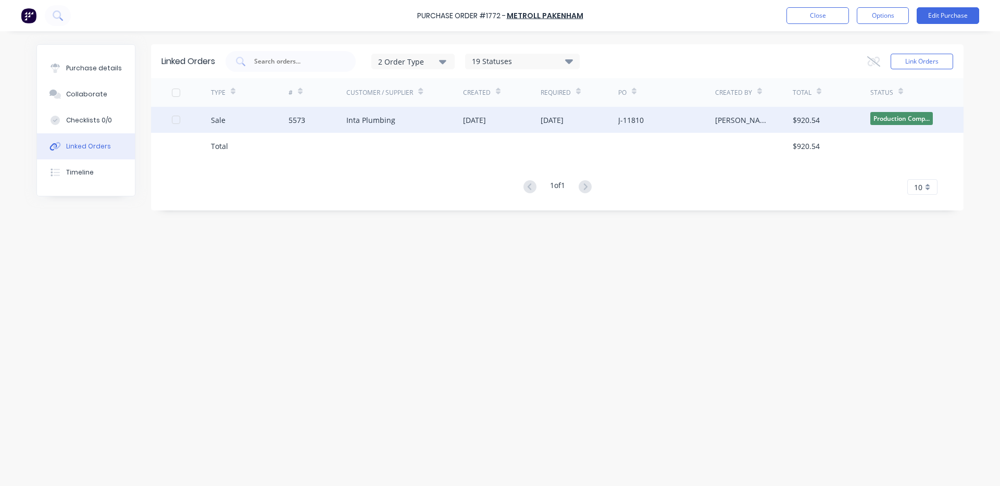
click at [520, 125] on div "[DATE]" at bounding box center [502, 120] width 78 height 26
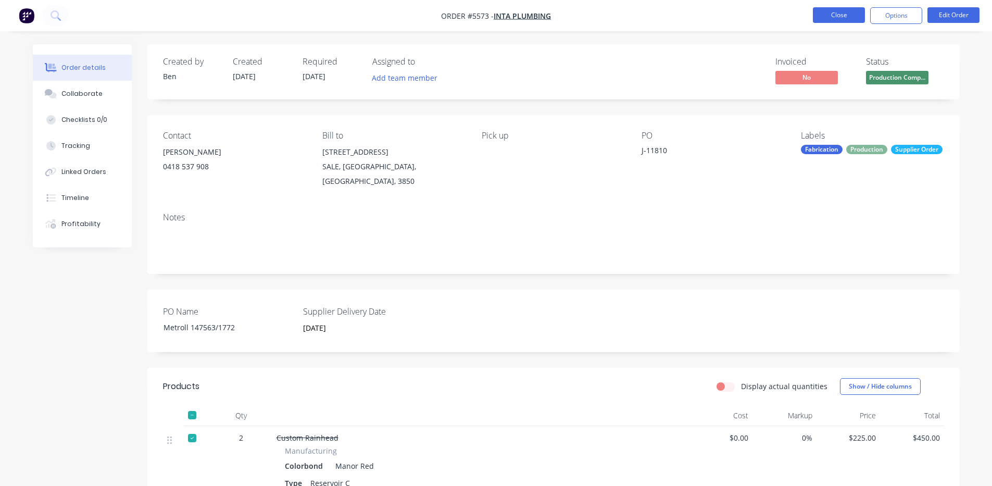
click at [844, 11] on button "Close" at bounding box center [839, 15] width 52 height 16
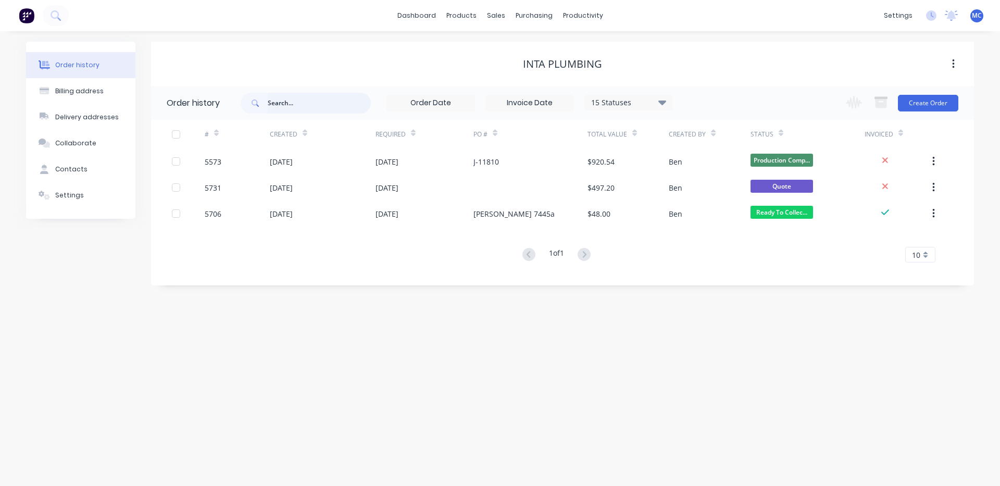
click at [292, 104] on input "text" at bounding box center [319, 103] width 103 height 21
type input "5702"
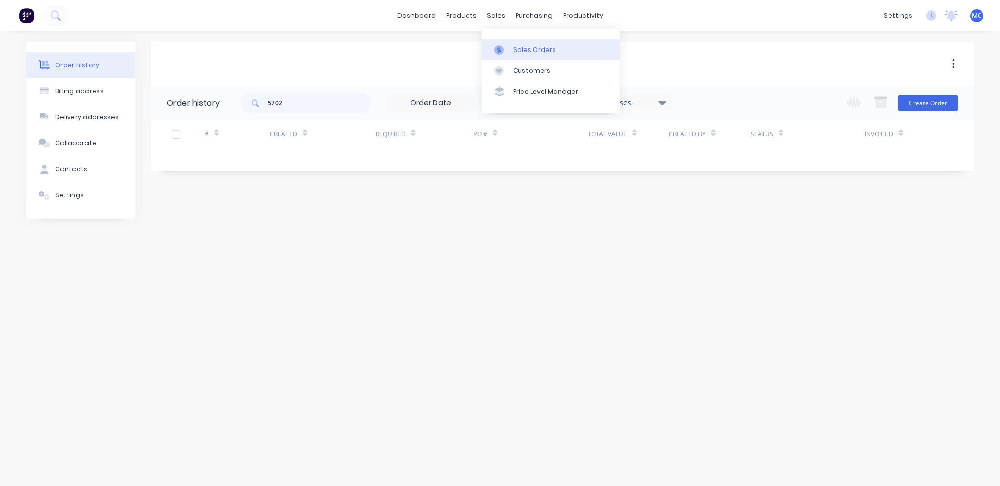
click at [516, 46] on div "Sales Orders" at bounding box center [534, 49] width 43 height 9
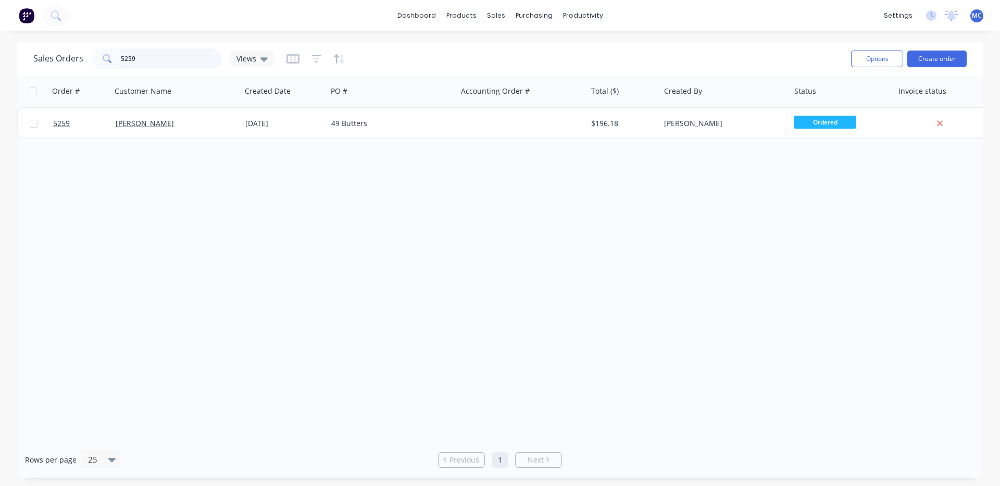
drag, startPoint x: 131, startPoint y: 60, endPoint x: 16, endPoint y: 63, distance: 115.2
click at [21, 60] on div "Sales Orders 5259 Views Options Create order" at bounding box center [500, 59] width 967 height 34
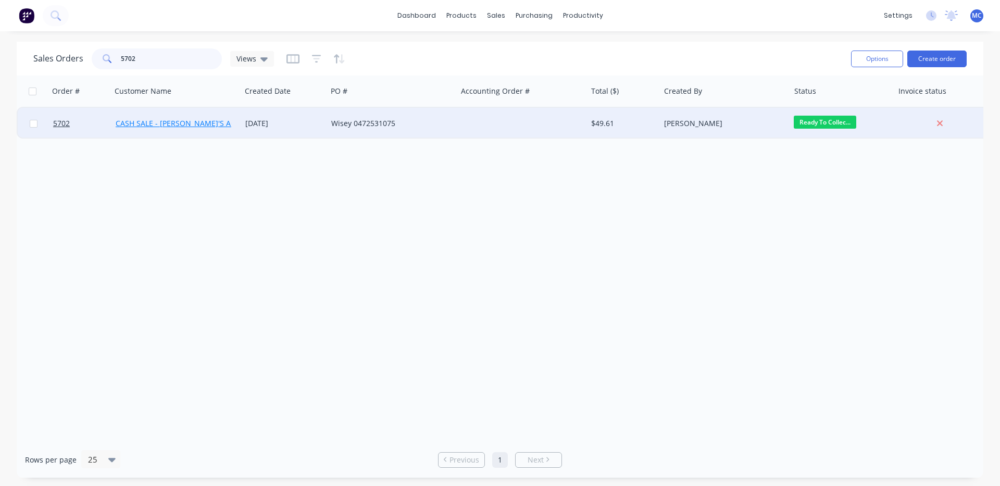
type input "5702"
click at [178, 124] on link "CASH SALE - [PERSON_NAME]'S ACCOUNT" at bounding box center [188, 123] width 145 height 10
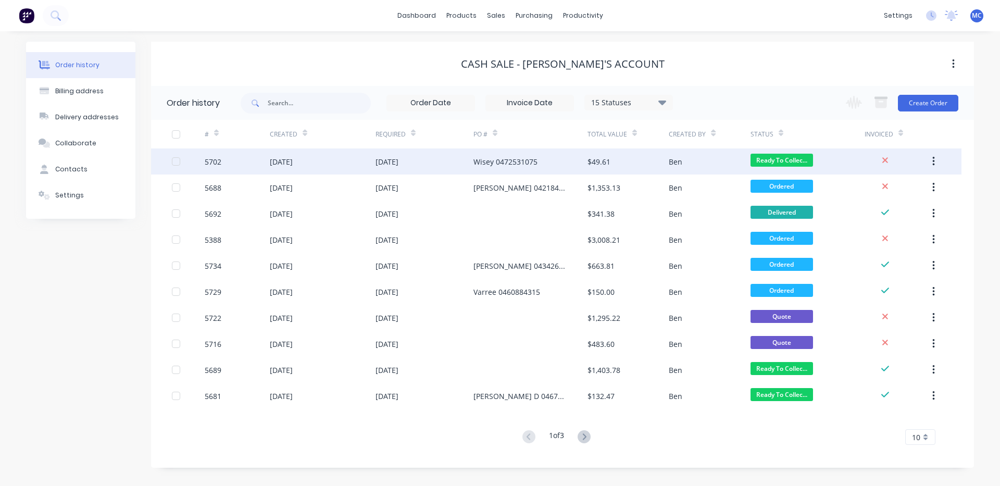
click at [394, 160] on div "[DATE]" at bounding box center [387, 161] width 23 height 11
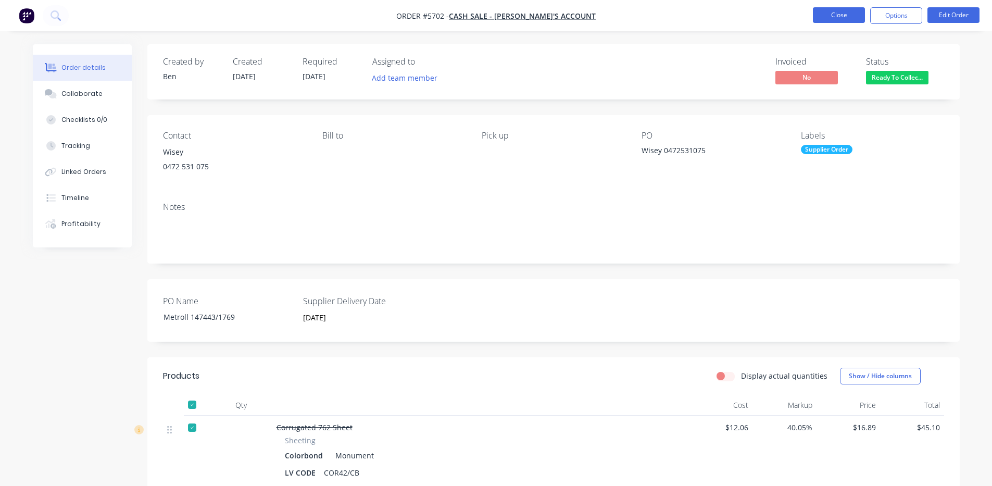
click at [816, 16] on button "Close" at bounding box center [839, 15] width 52 height 16
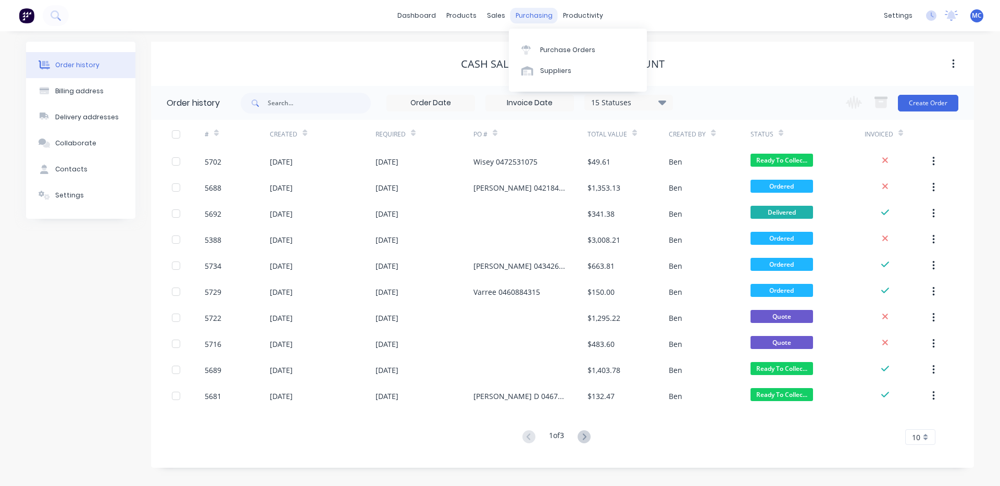
click at [530, 16] on div "purchasing" at bounding box center [534, 16] width 47 height 16
click at [551, 46] on div "Purchase Orders" at bounding box center [567, 49] width 55 height 9
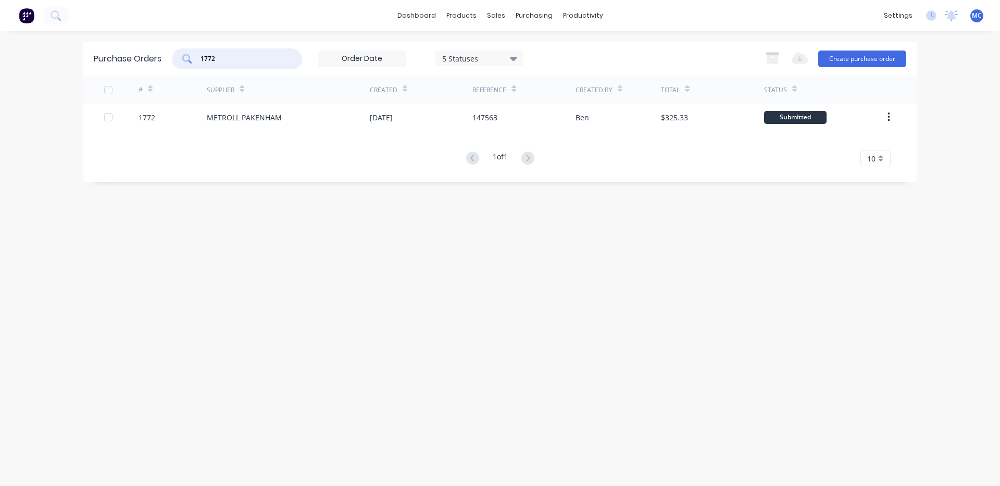
drag, startPoint x: 177, startPoint y: 60, endPoint x: 81, endPoint y: 75, distance: 97.0
click at [84, 64] on div "Purchase Orders 1772 5 Statuses 5 Statuses Export to Excel (XLSX) Create purcha…" at bounding box center [500, 59] width 834 height 34
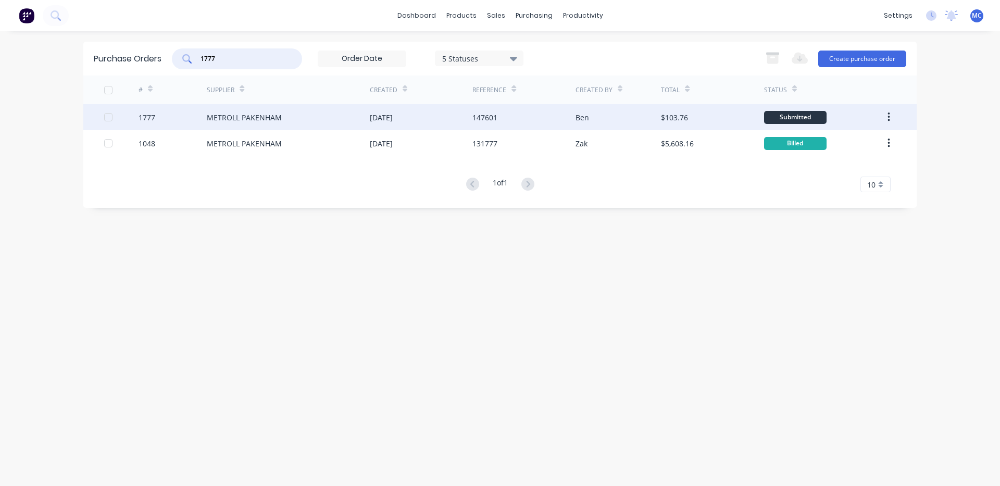
type input "1777"
click at [423, 117] on div "[DATE]" at bounding box center [421, 117] width 103 height 26
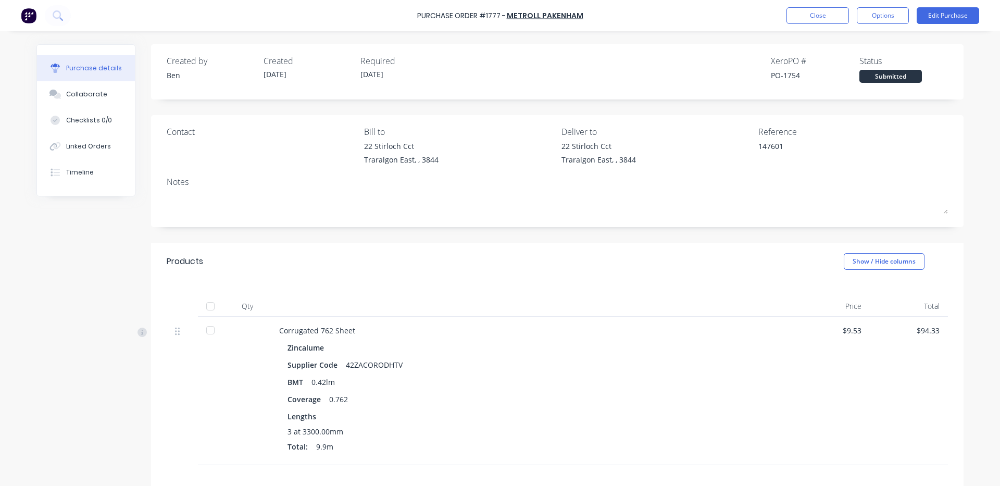
click at [206, 305] on div at bounding box center [210, 306] width 21 height 21
type textarea "x"
click at [96, 148] on div "Linked Orders" at bounding box center [88, 146] width 45 height 9
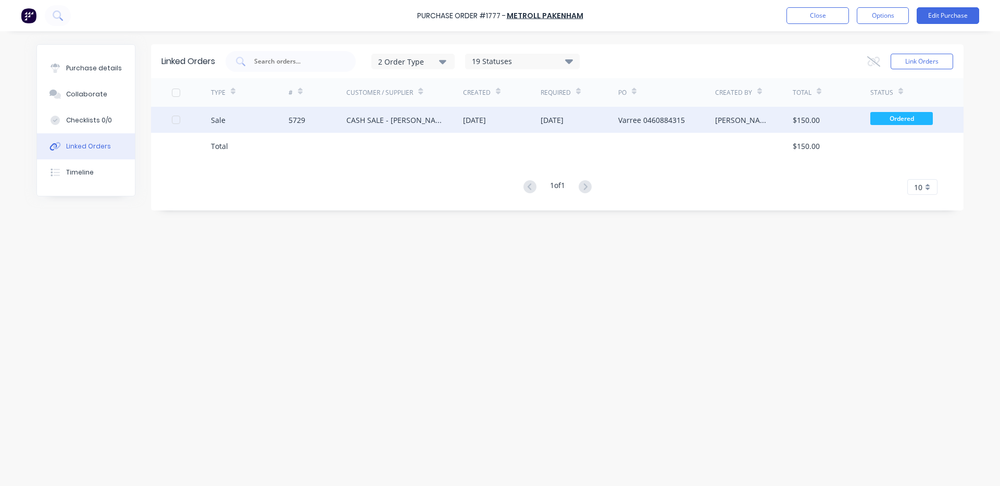
click at [371, 119] on div "CASH SALE - [PERSON_NAME]'S ACCOUNT" at bounding box center [394, 120] width 96 height 11
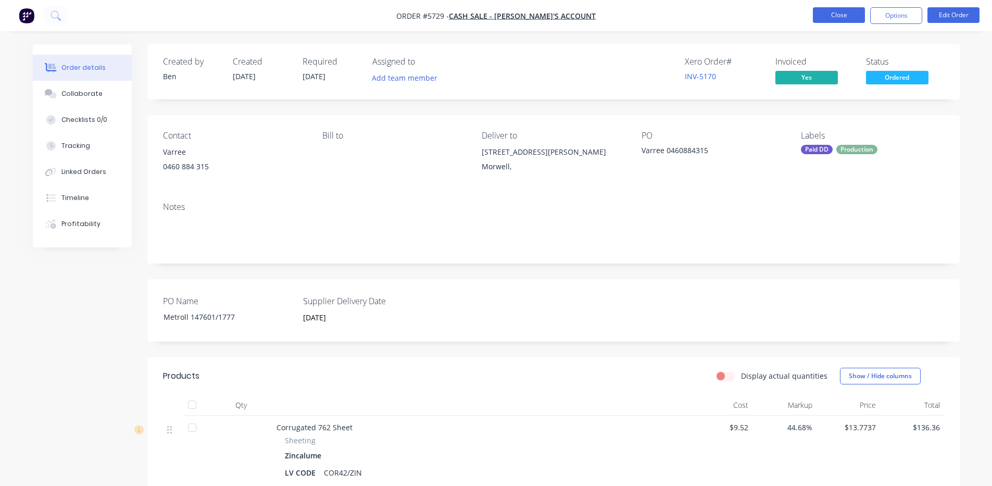
click at [849, 13] on button "Close" at bounding box center [839, 15] width 52 height 16
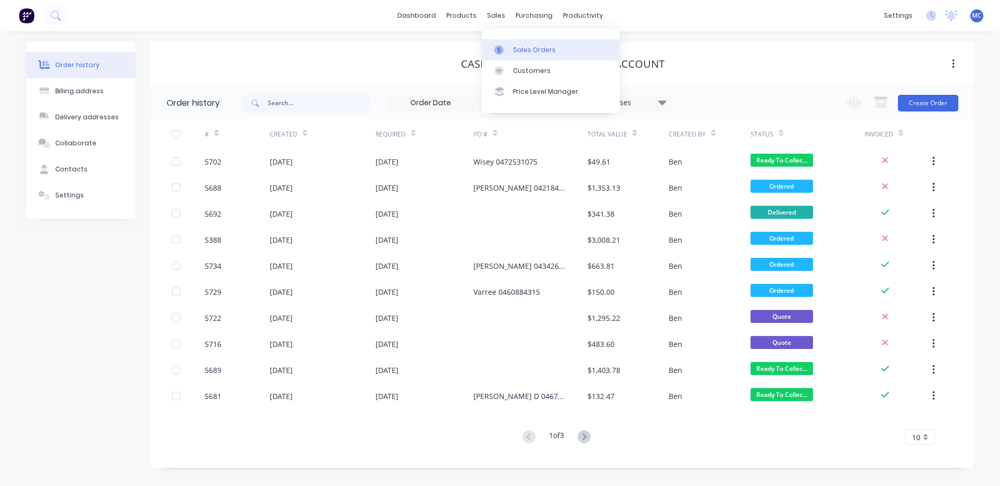
click at [507, 48] on div at bounding box center [502, 49] width 16 height 9
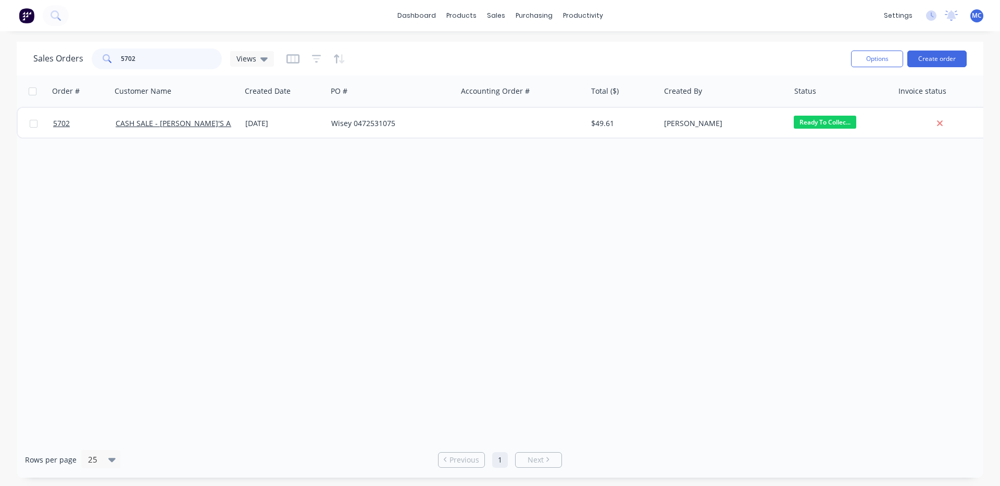
drag, startPoint x: 151, startPoint y: 56, endPoint x: 1, endPoint y: 63, distance: 150.2
click at [0, 63] on div "Sales Orders 5702 Views Options Create order Order # Customer Name Created Date…" at bounding box center [500, 260] width 1000 height 436
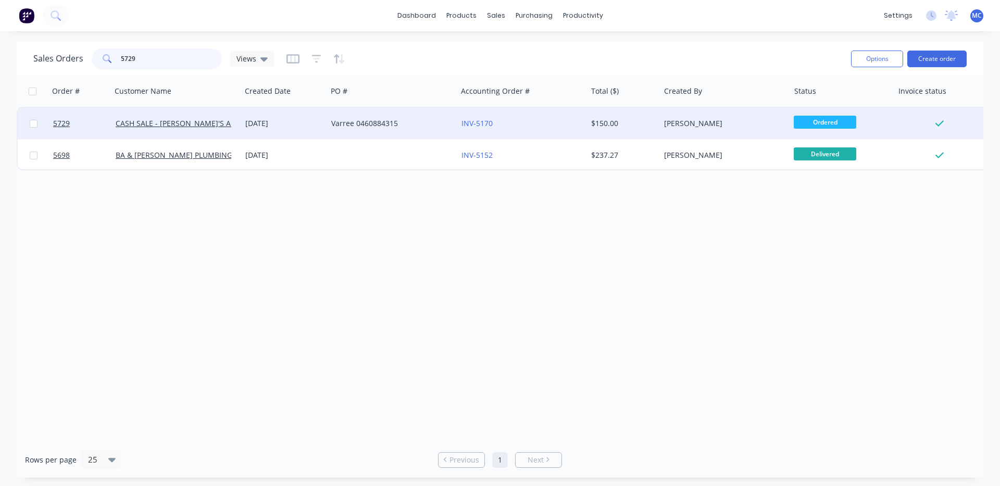
type input "5729"
click at [248, 120] on div "[DATE]" at bounding box center [284, 123] width 78 height 10
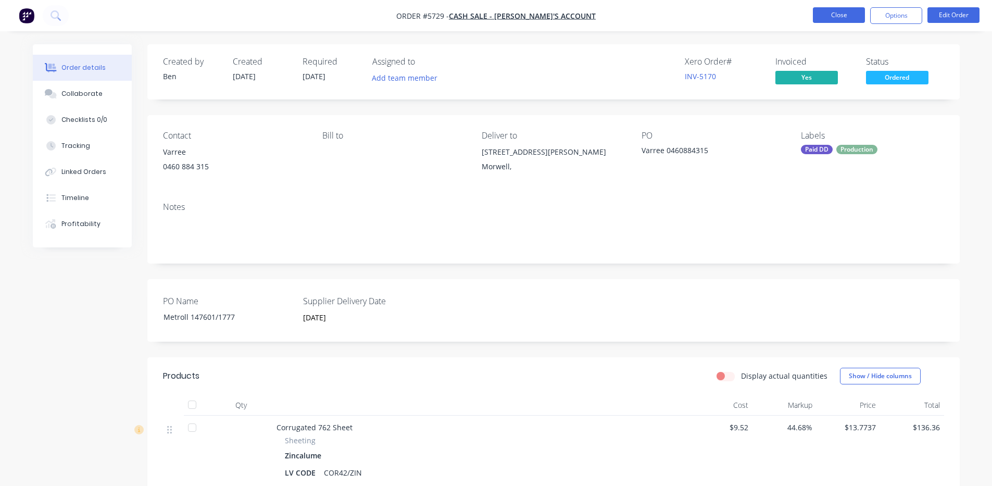
click at [855, 9] on button "Close" at bounding box center [839, 15] width 52 height 16
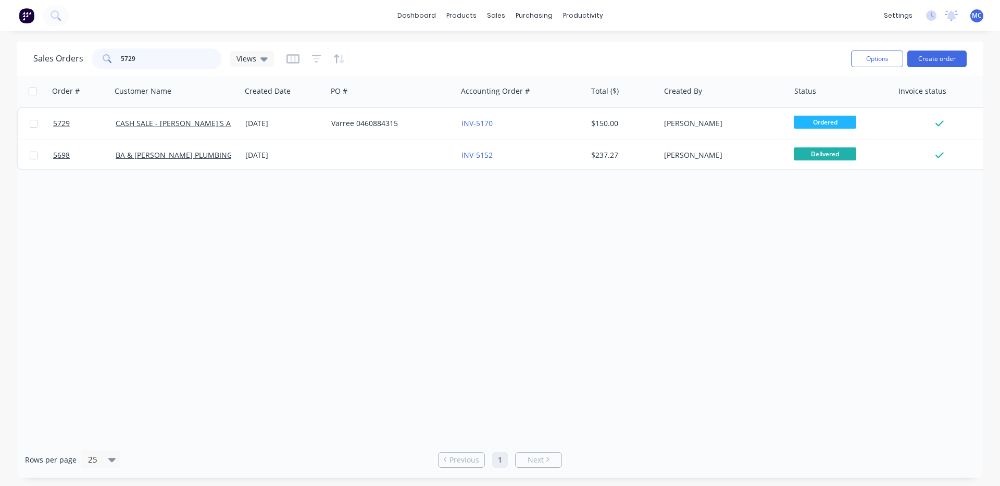
drag, startPoint x: 129, startPoint y: 59, endPoint x: 0, endPoint y: 64, distance: 129.3
click at [0, 60] on div "Sales Orders 5729 Views Options Create order Order # Customer Name Created Date…" at bounding box center [500, 260] width 1000 height 436
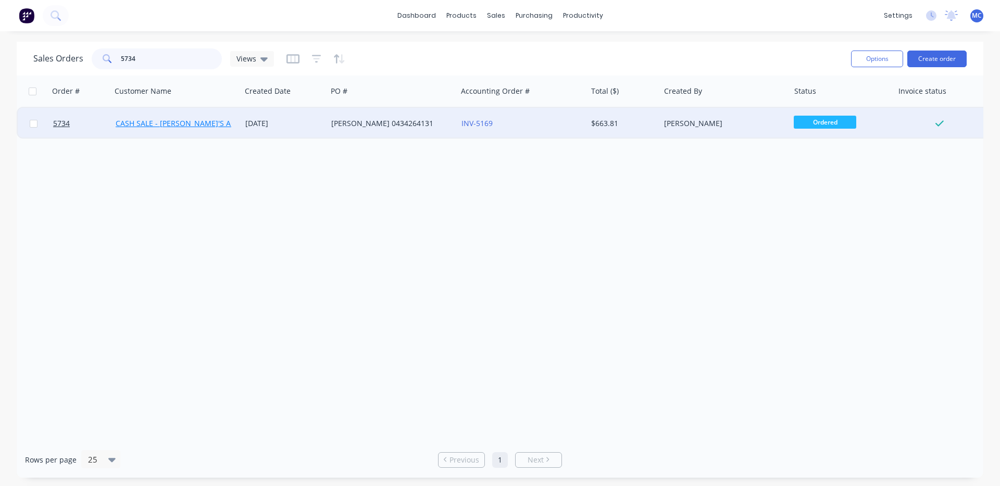
type input "5734"
click at [187, 125] on link "CASH SALE - [PERSON_NAME]'S ACCOUNT" at bounding box center [188, 123] width 145 height 10
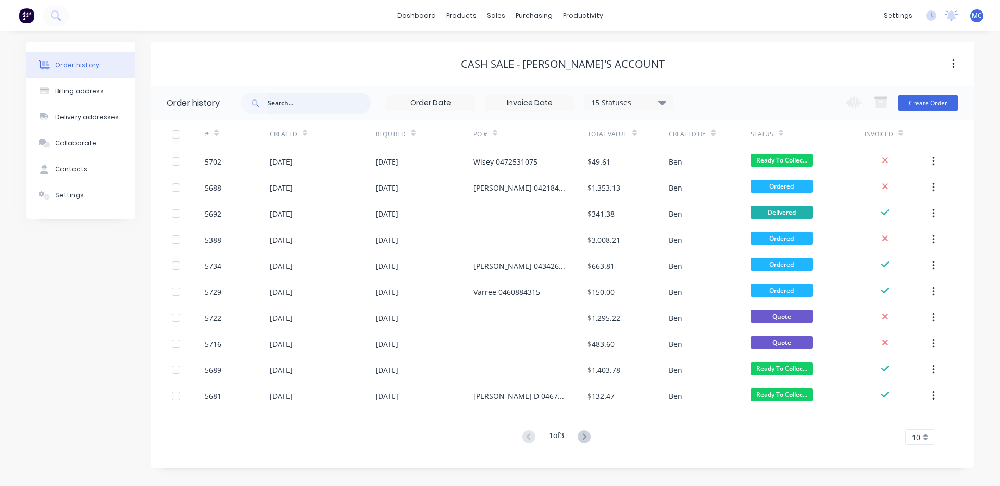
click at [313, 109] on input "text" at bounding box center [319, 103] width 103 height 21
type input "5734"
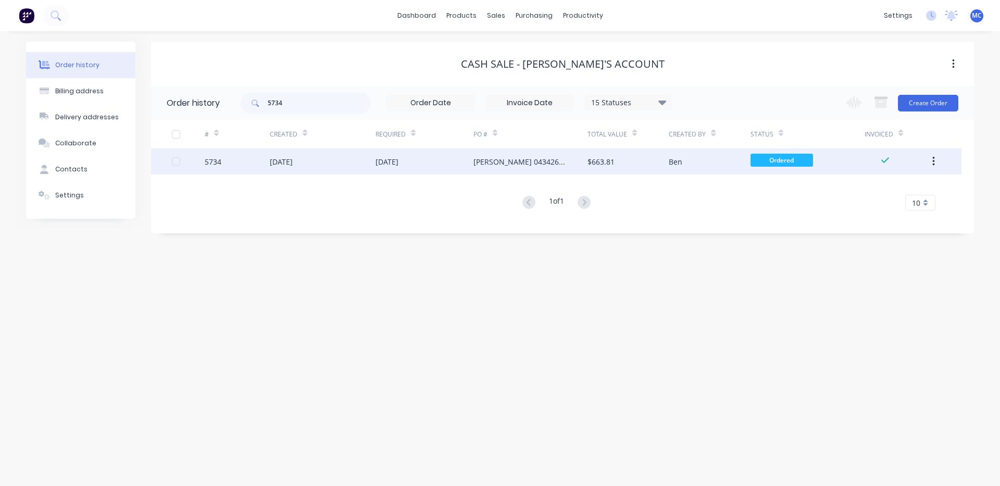
click at [367, 162] on div "[DATE]" at bounding box center [323, 161] width 106 height 26
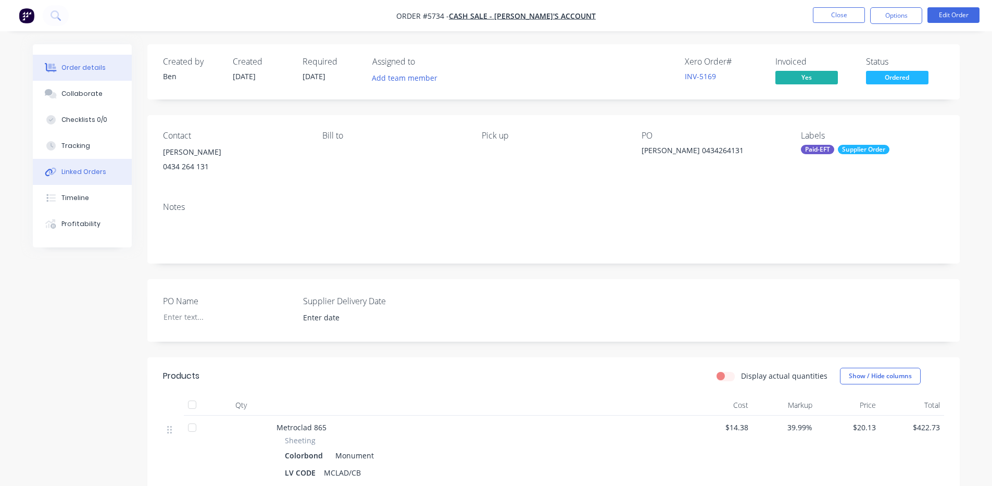
click at [77, 169] on div "Linked Orders" at bounding box center [83, 171] width 45 height 9
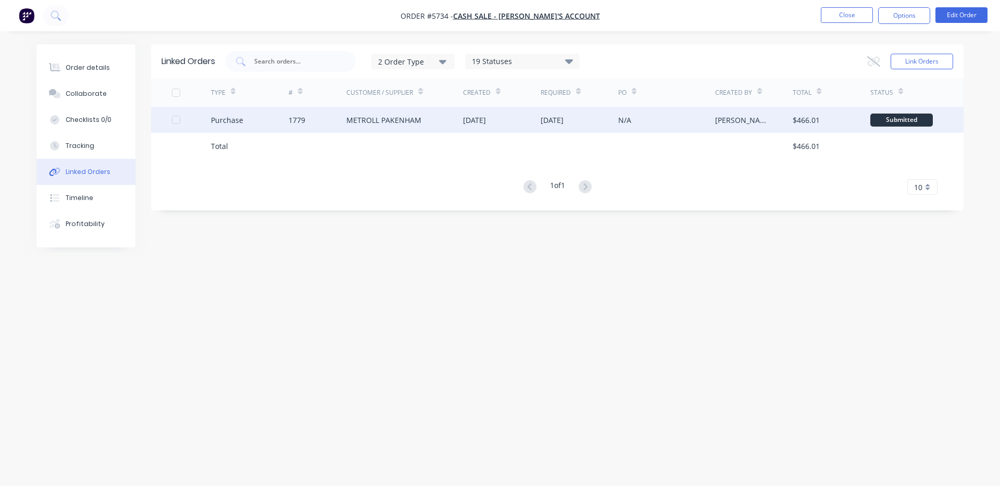
click at [446, 122] on div "METROLL PAKENHAM" at bounding box center [404, 120] width 117 height 26
